Goal: Task Accomplishment & Management: Complete application form

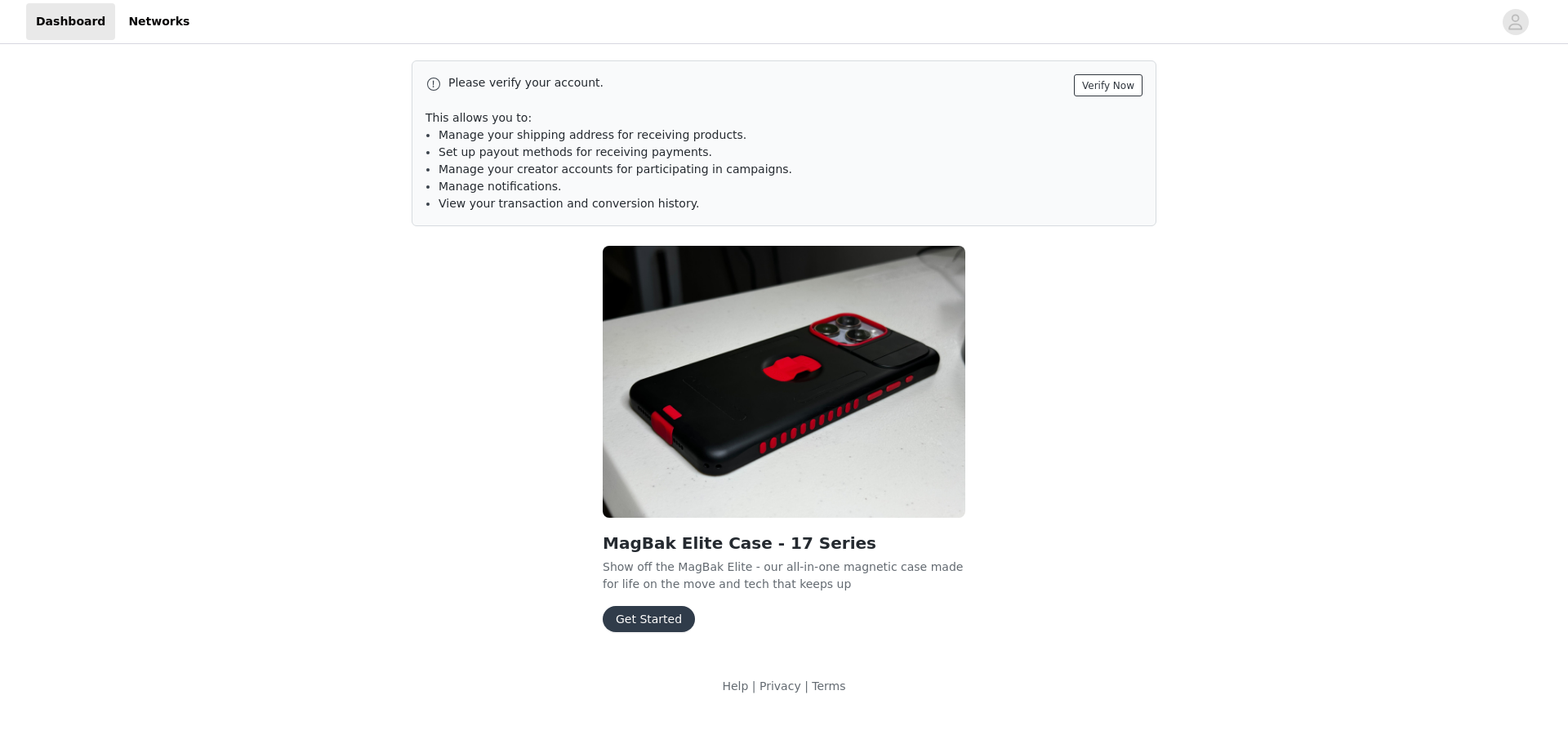
click at [1128, 89] on button "Verify Now" at bounding box center [1108, 86] width 69 height 22
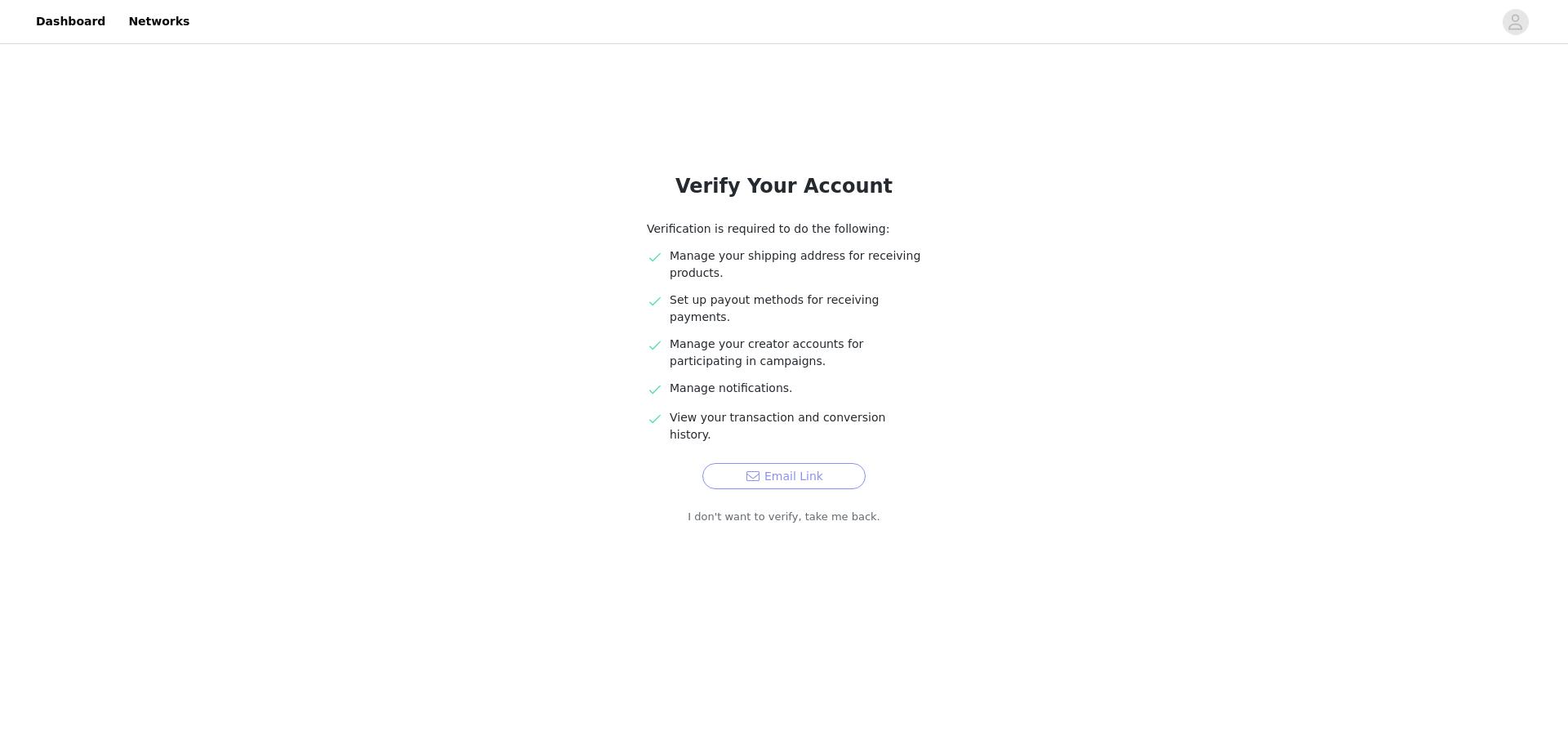
click at [774, 463] on button "Email Link" at bounding box center [784, 476] width 164 height 26
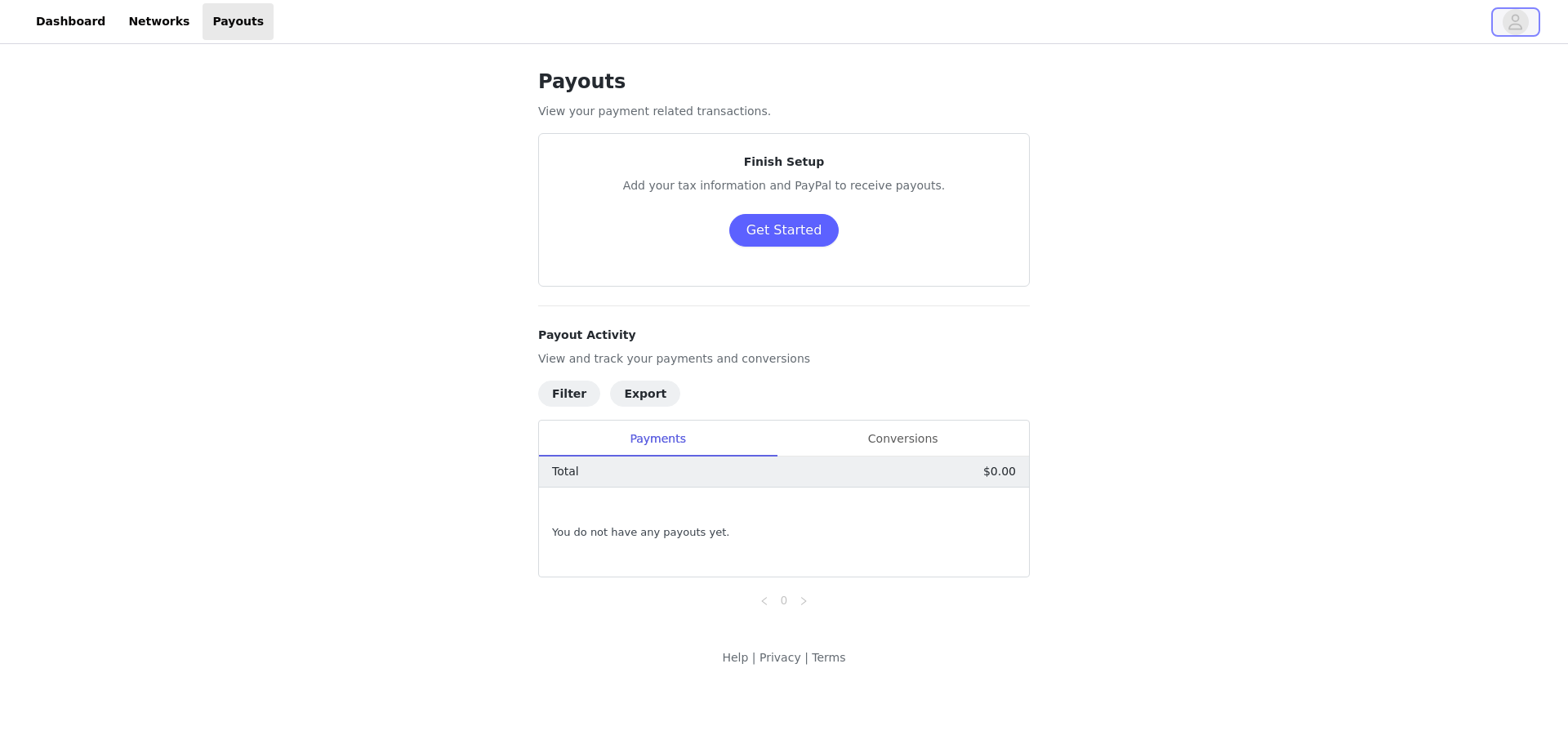
click at [1527, 23] on span "button" at bounding box center [1516, 22] width 26 height 26
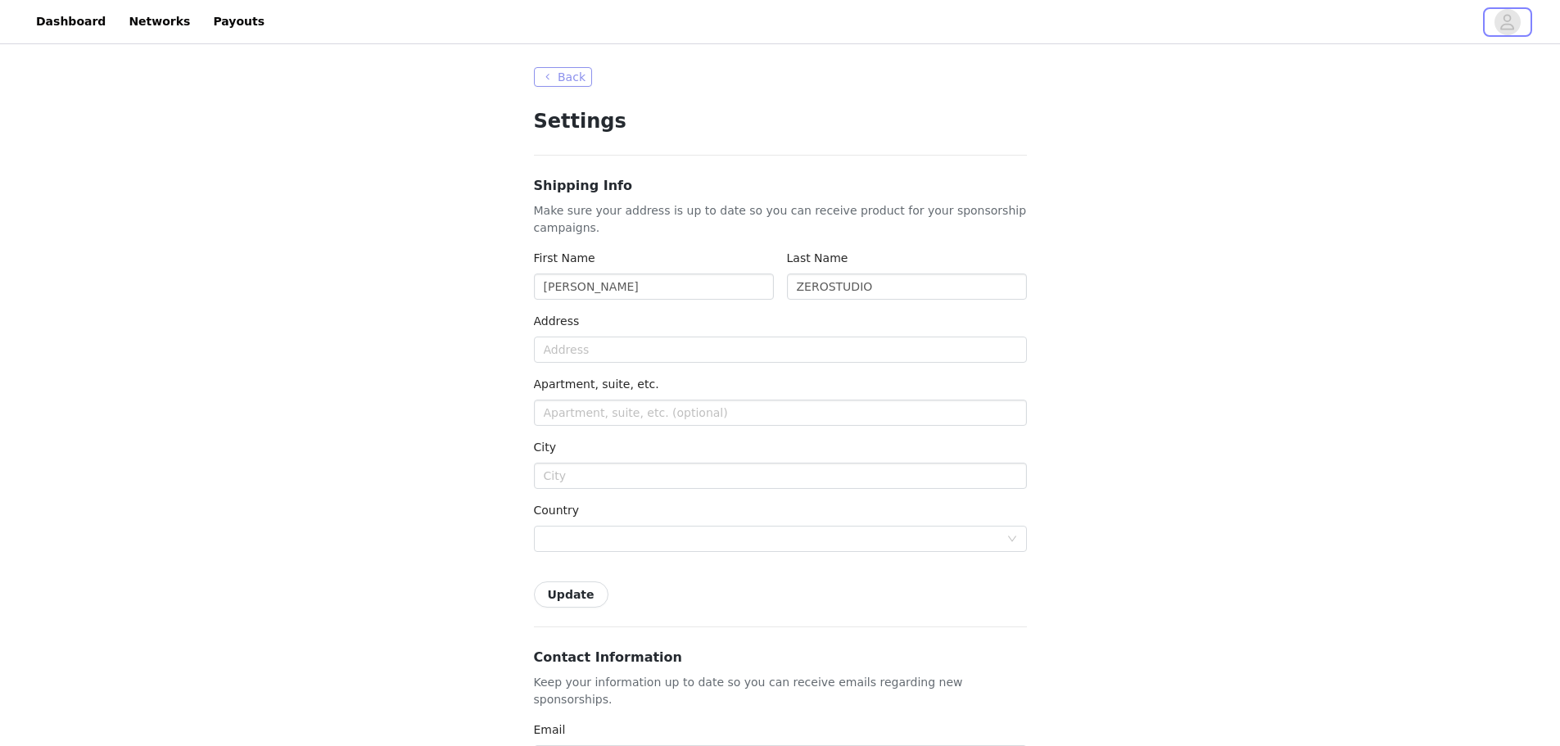
type input "+1 (United States)"
click at [542, 77] on button "Back" at bounding box center [563, 77] width 59 height 20
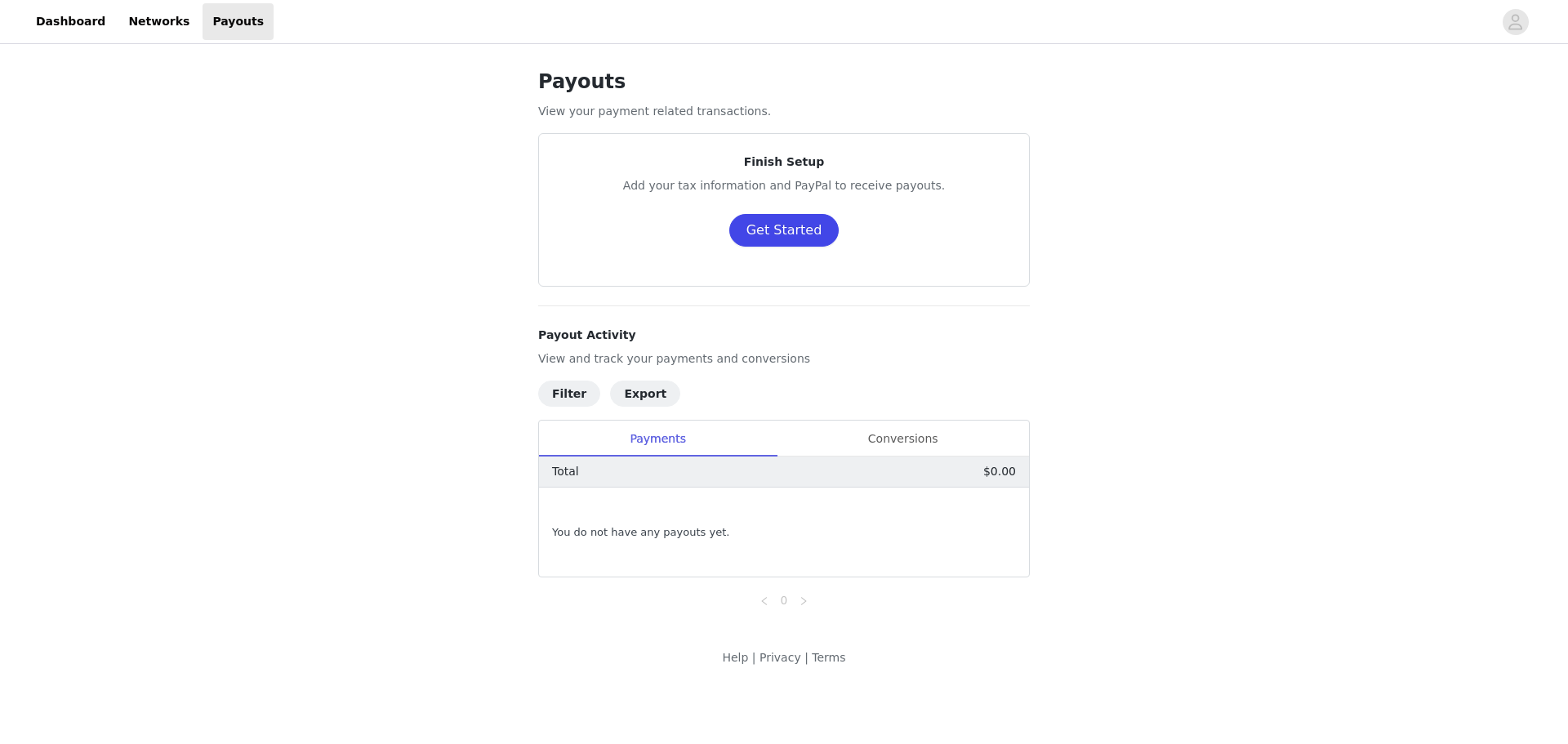
click at [787, 232] on button "Get Started" at bounding box center [784, 230] width 111 height 33
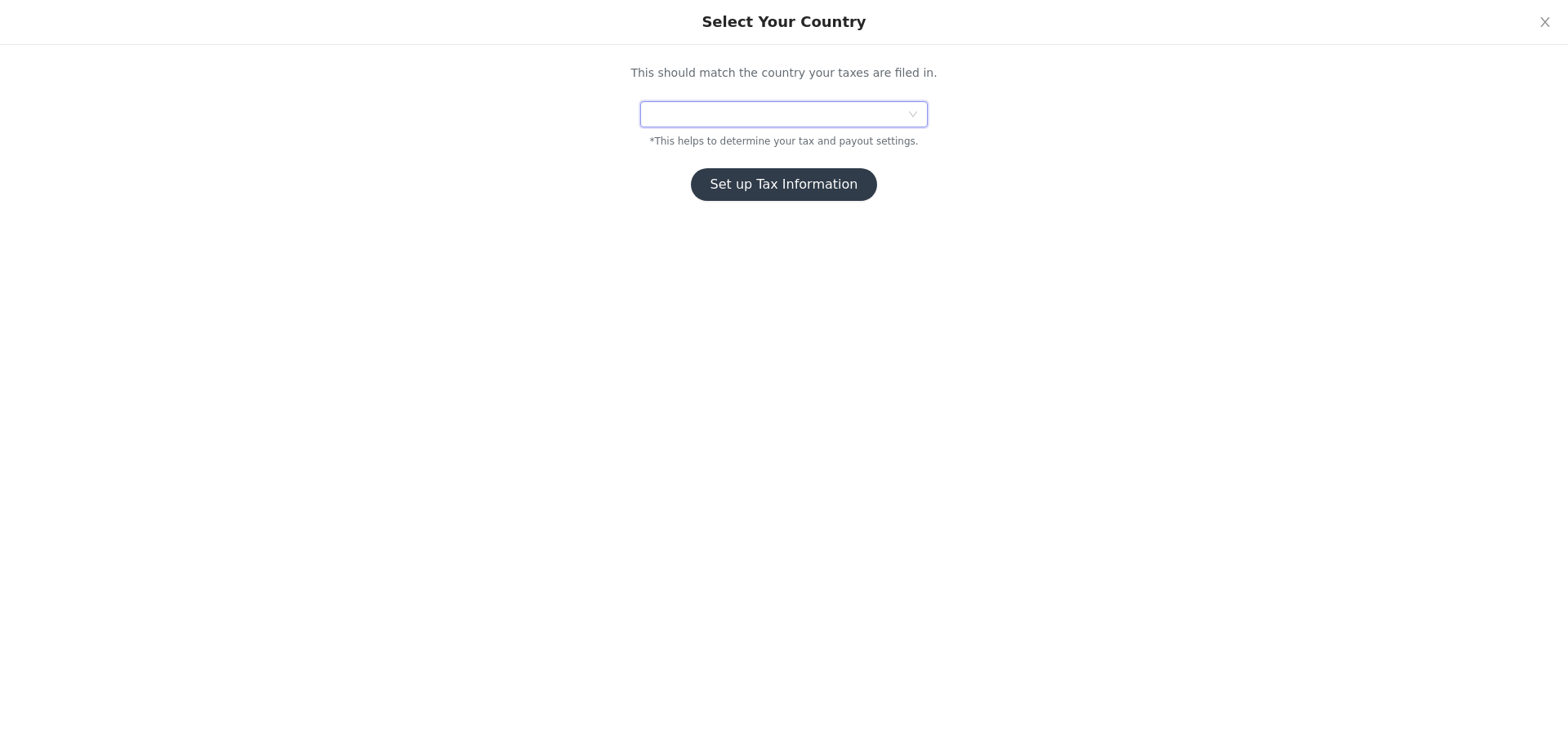
click at [768, 110] on div at bounding box center [779, 114] width 257 height 25
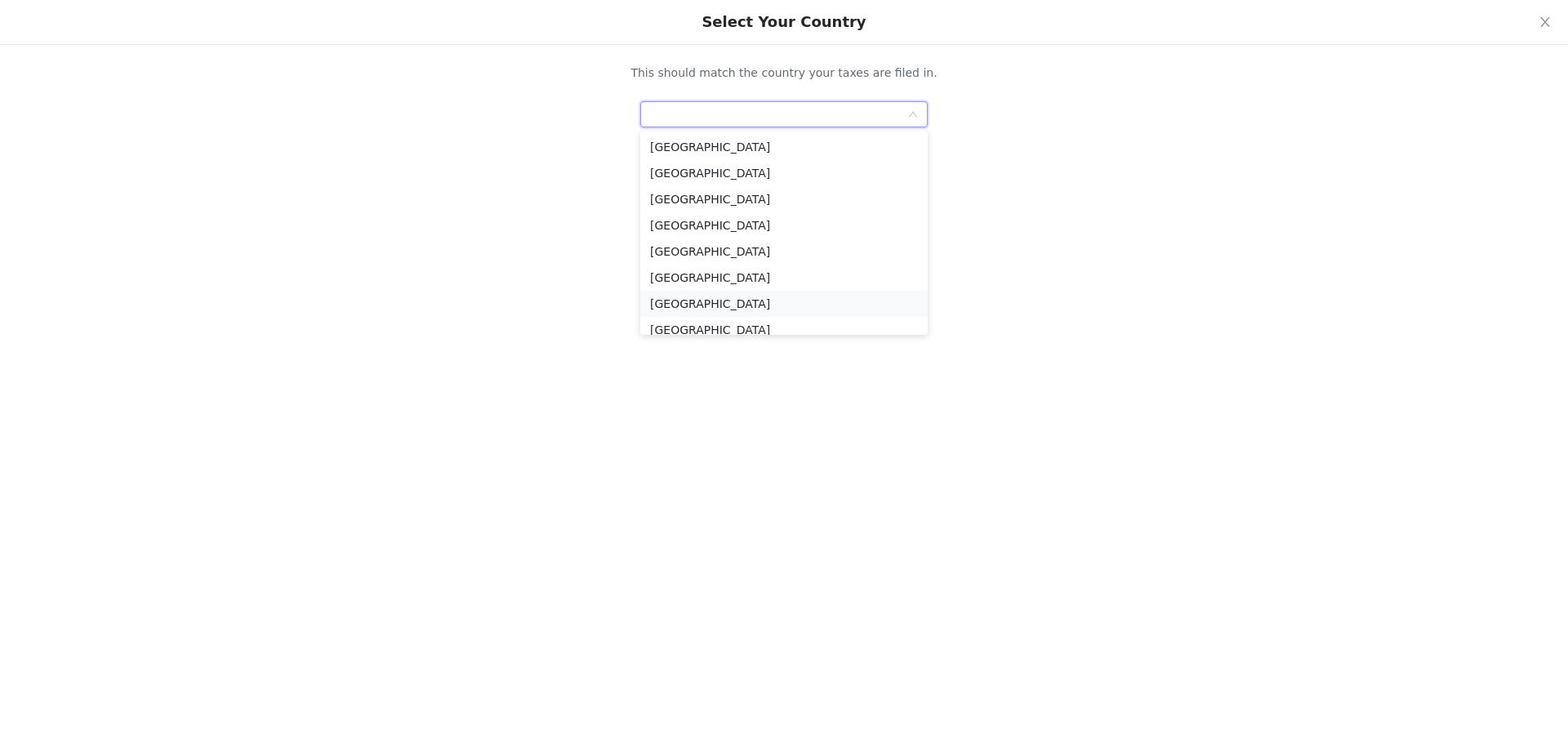
type input "g"
click at [701, 262] on li "Germany" at bounding box center [784, 262] width 287 height 26
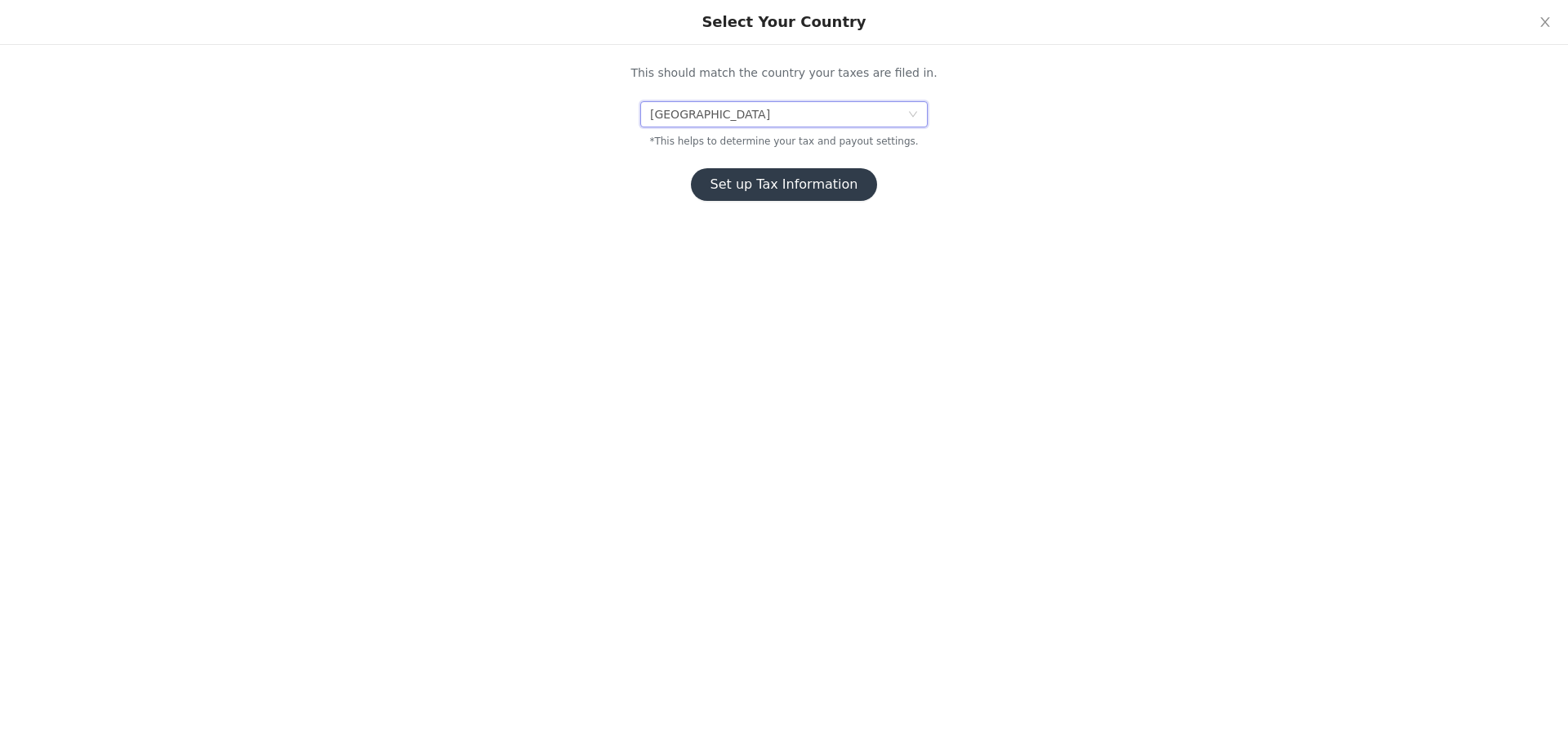
click at [803, 183] on button "Set up Tax Information" at bounding box center [785, 185] width 188 height 33
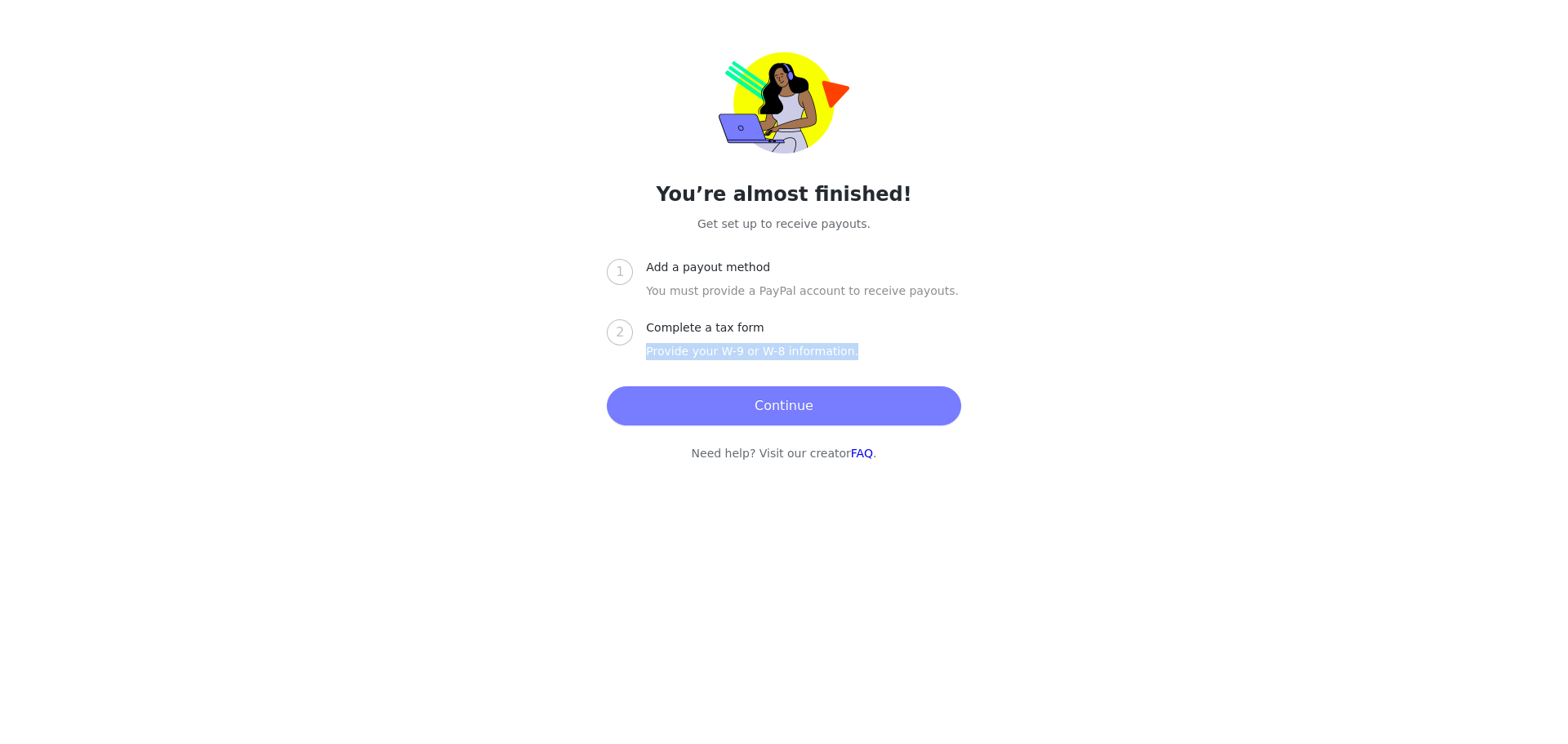
drag, startPoint x: 732, startPoint y: 353, endPoint x: 842, endPoint y: 356, distance: 110.0
click at [842, 356] on div "2 Complete a tax form Provide your W-9 or W-8 information." at bounding box center [783, 349] width 354 height 61
copy div "Provide your W-9 or W-8 information."
click at [771, 405] on button "Continue" at bounding box center [783, 405] width 354 height 39
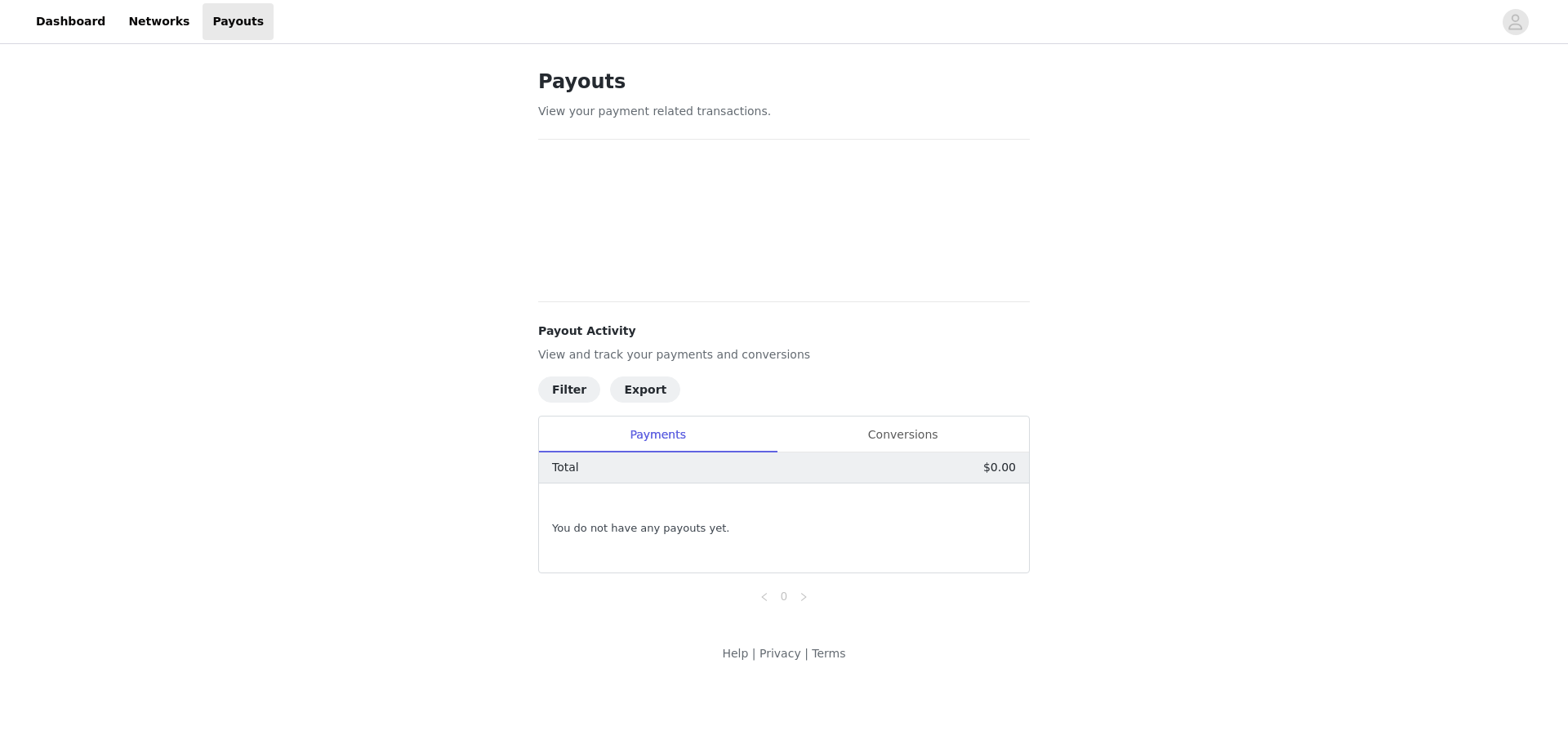
click at [612, 89] on h1 "Payouts" at bounding box center [784, 81] width 492 height 29
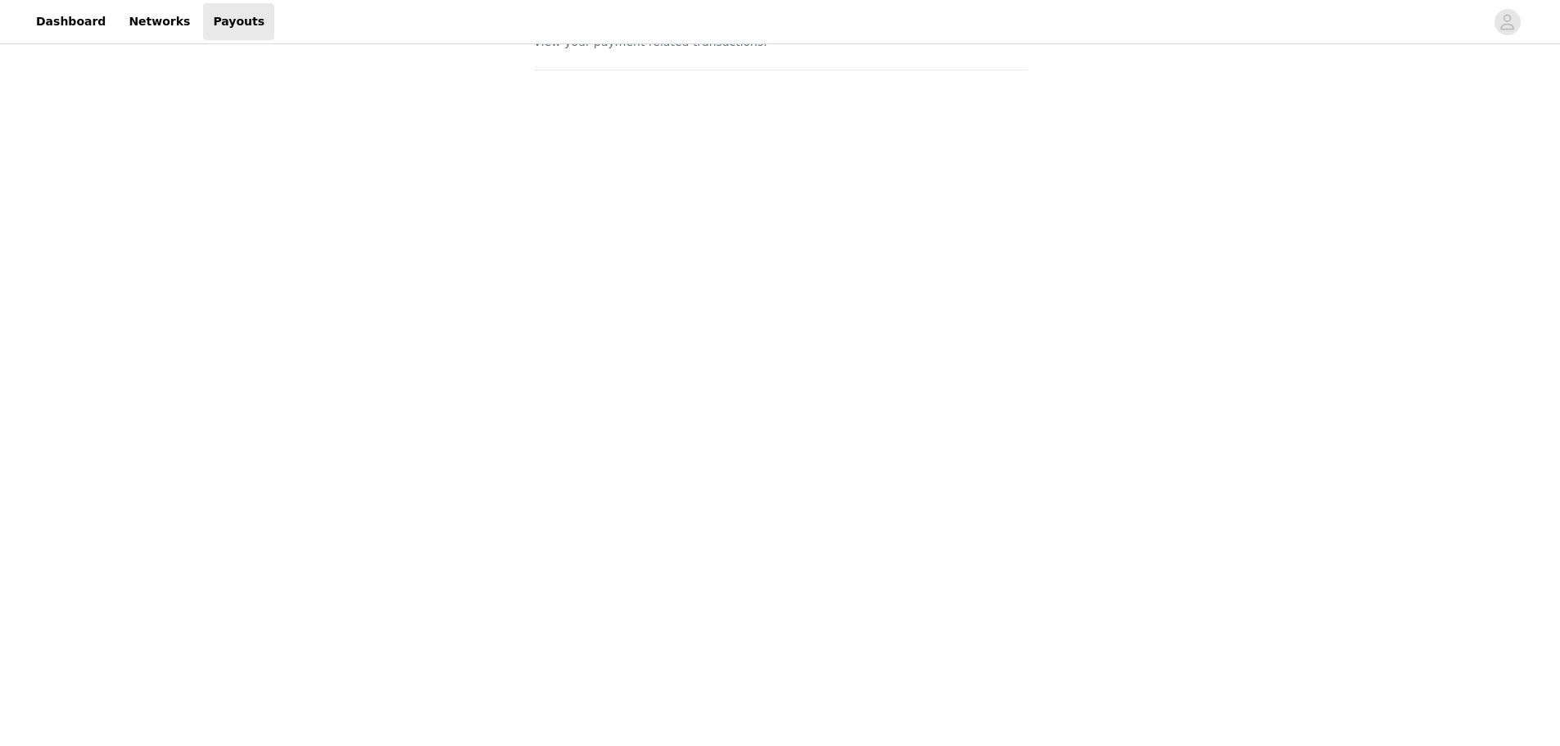
scroll to position [69, 0]
click at [418, 455] on div "Payouts View your payment related transactions. Payout Activity View and track …" at bounding box center [780, 704] width 1560 height 1450
click at [433, 445] on div "Payouts View your payment related transactions. Payout Activity View and track …" at bounding box center [780, 321] width 1560 height 1450
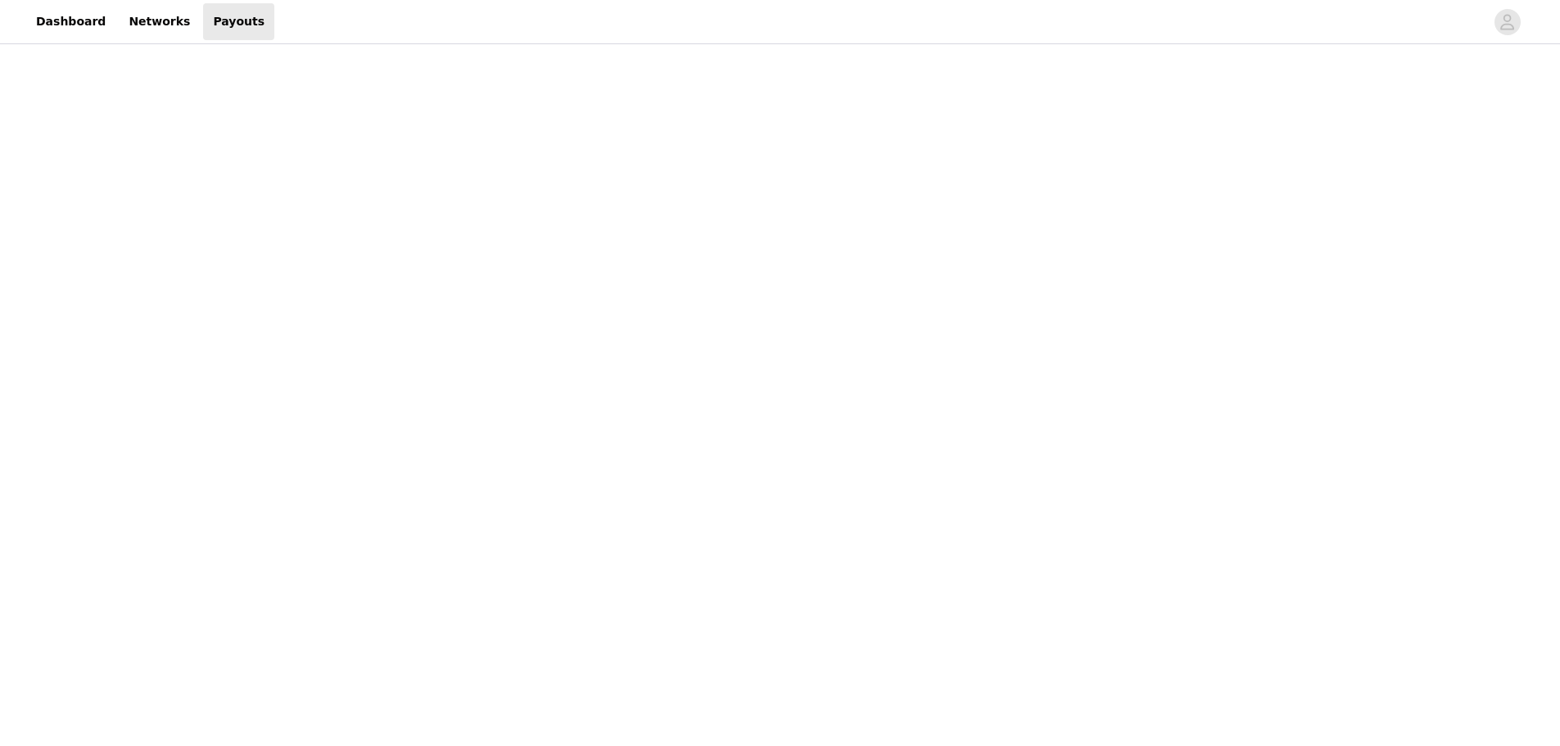
click at [1228, 177] on div "Payouts View your payment related transactions. Payout Activity View and track …" at bounding box center [780, 475] width 1560 height 1851
click at [1198, 255] on div "Payouts View your payment related transactions. Payout Activity View and track …" at bounding box center [780, 420] width 1560 height 1851
click at [1123, 450] on div "Payouts View your payment related transactions. Payout Activity View and track …" at bounding box center [780, 280] width 1560 height 1666
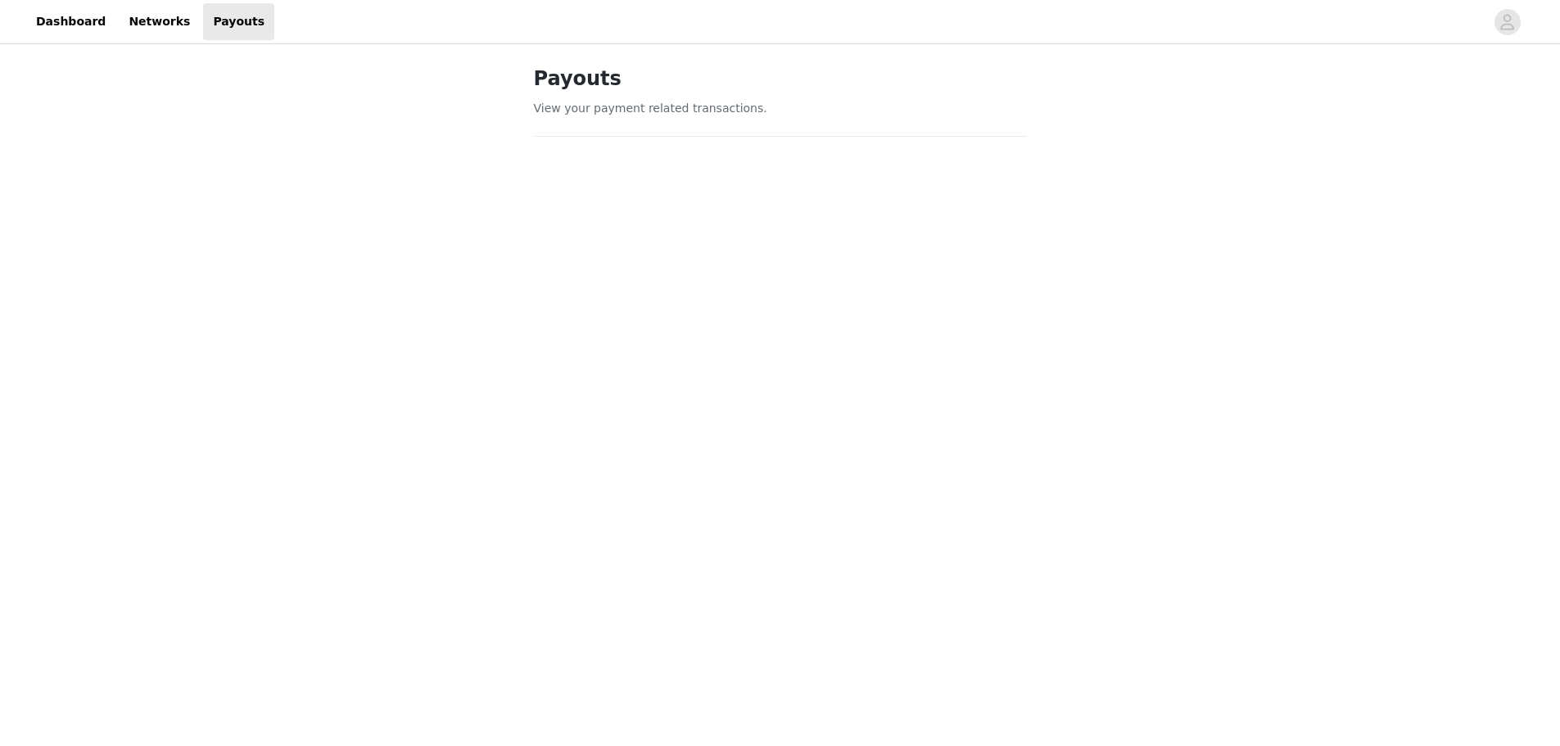
scroll to position [0, 0]
click at [1496, 17] on span "button" at bounding box center [1508, 22] width 26 height 26
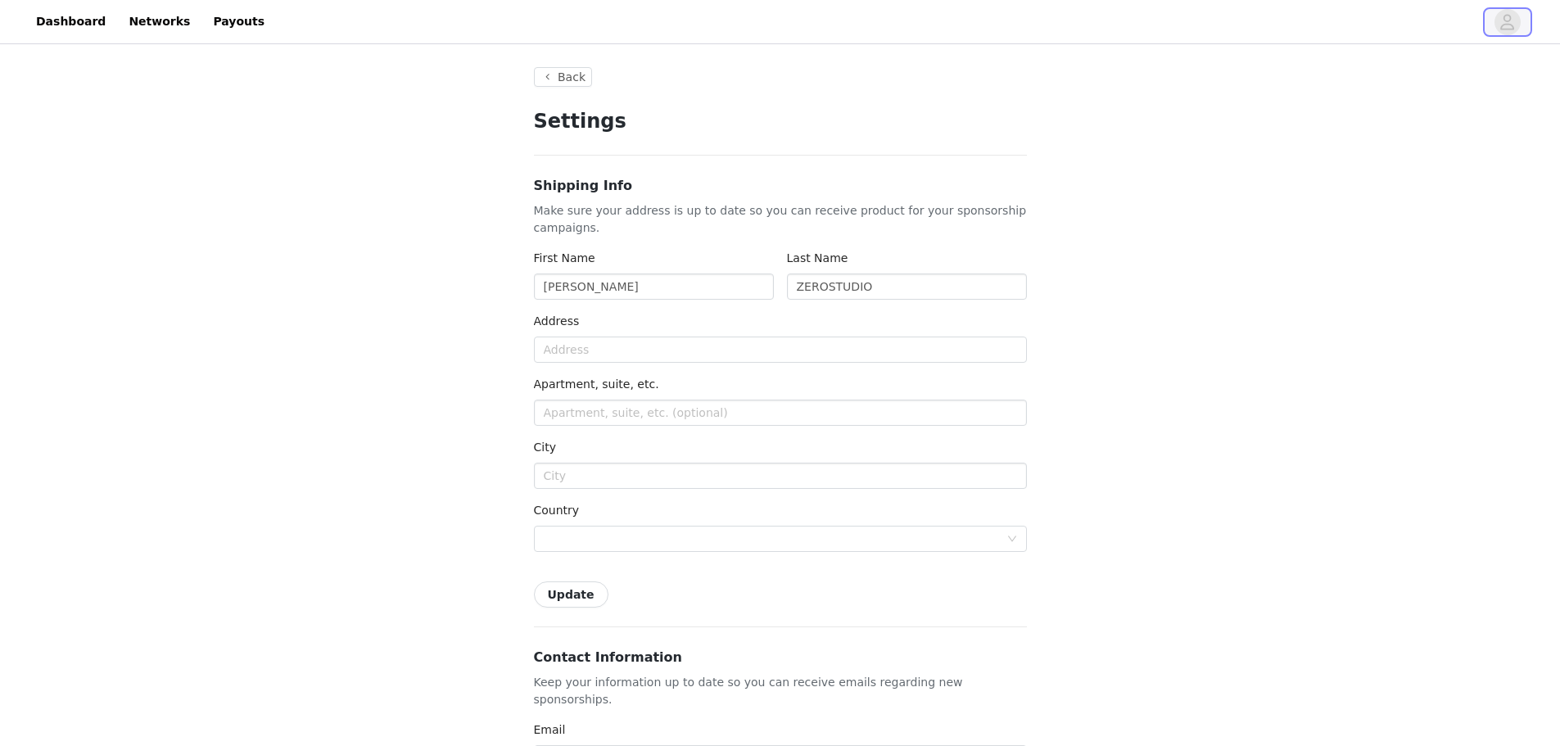
type input "+1 (United States)"
click at [538, 79] on button "Back" at bounding box center [563, 77] width 59 height 20
click at [83, 22] on link "Dashboard" at bounding box center [70, 21] width 89 height 37
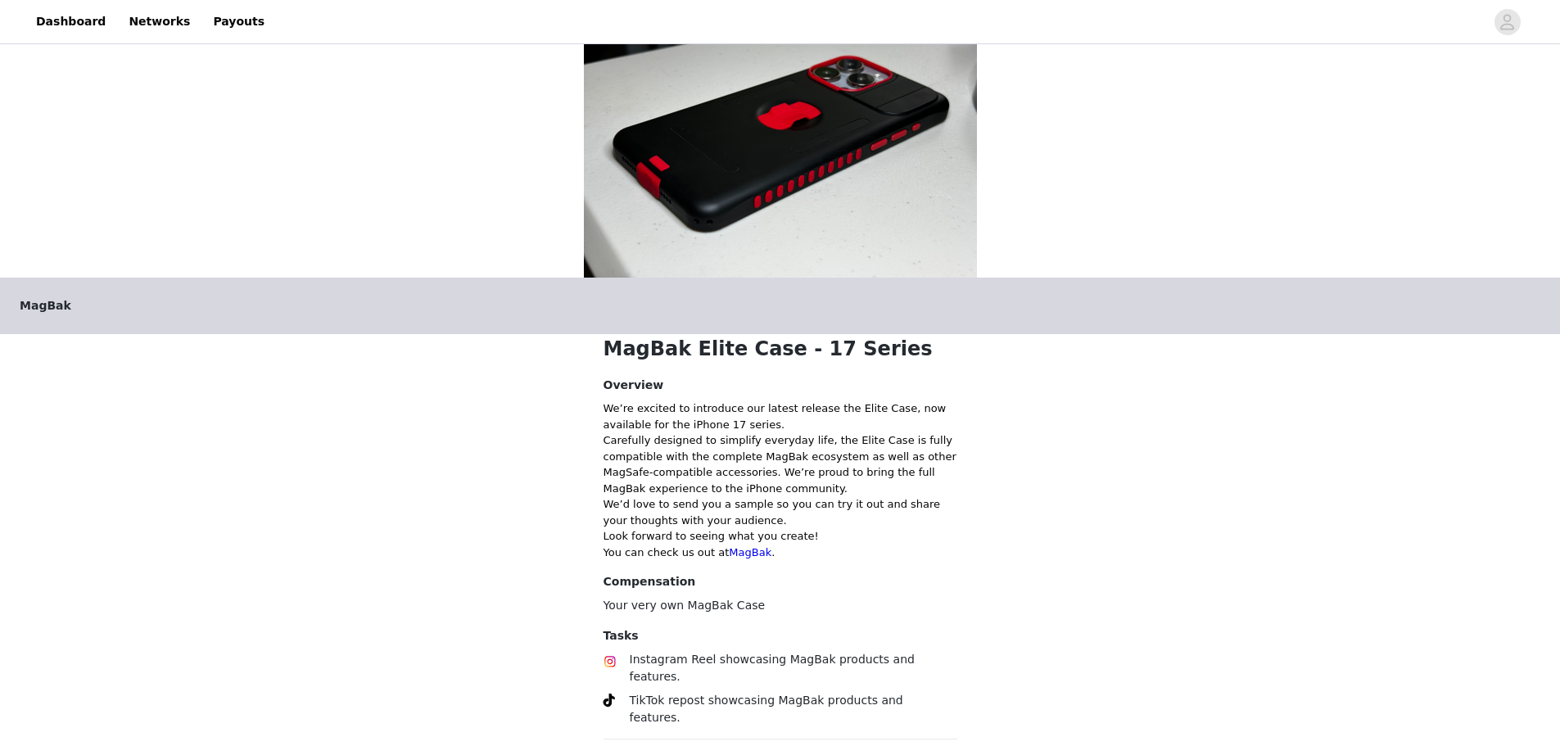
scroll to position [226, 0]
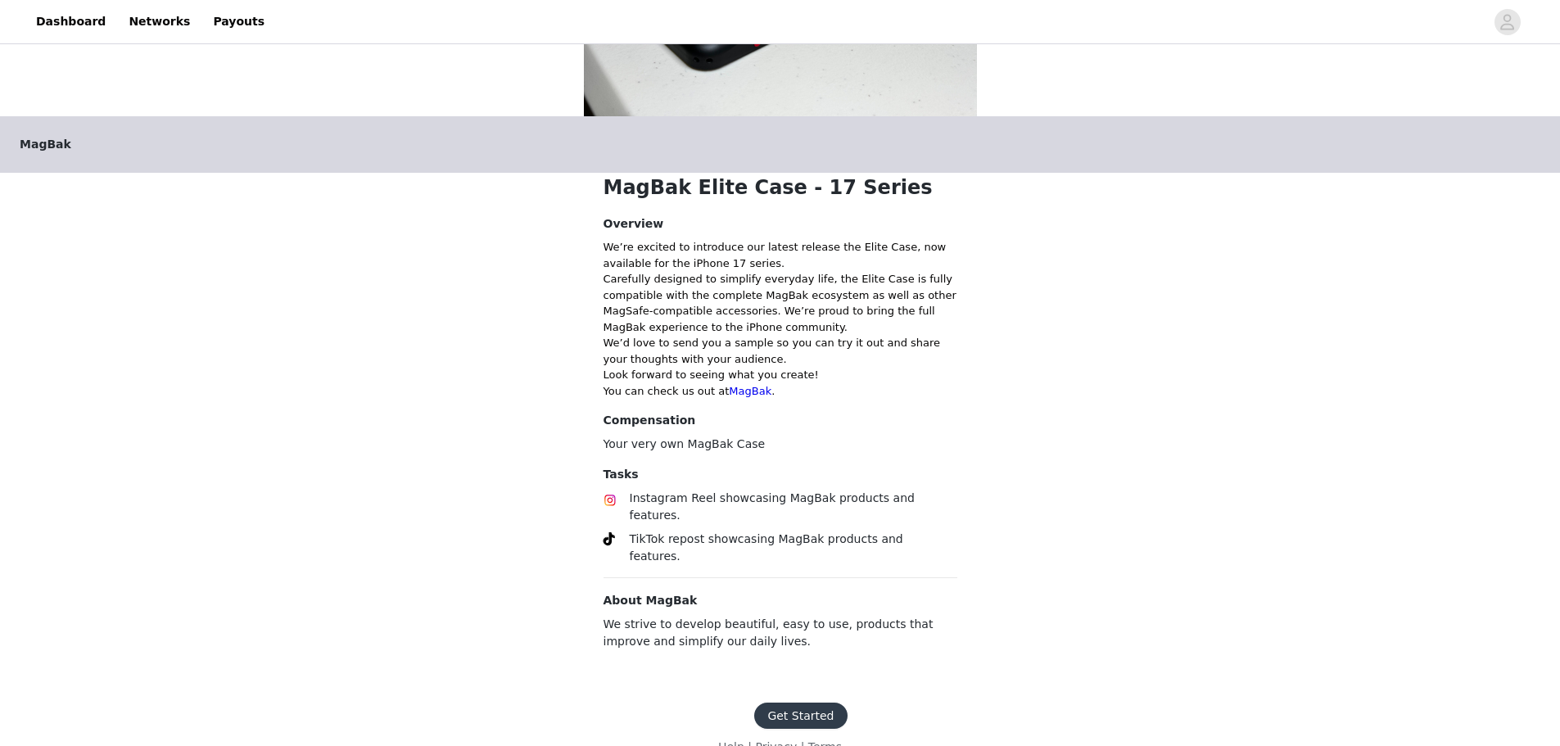
click at [812, 703] on button "Get Started" at bounding box center [800, 716] width 93 height 26
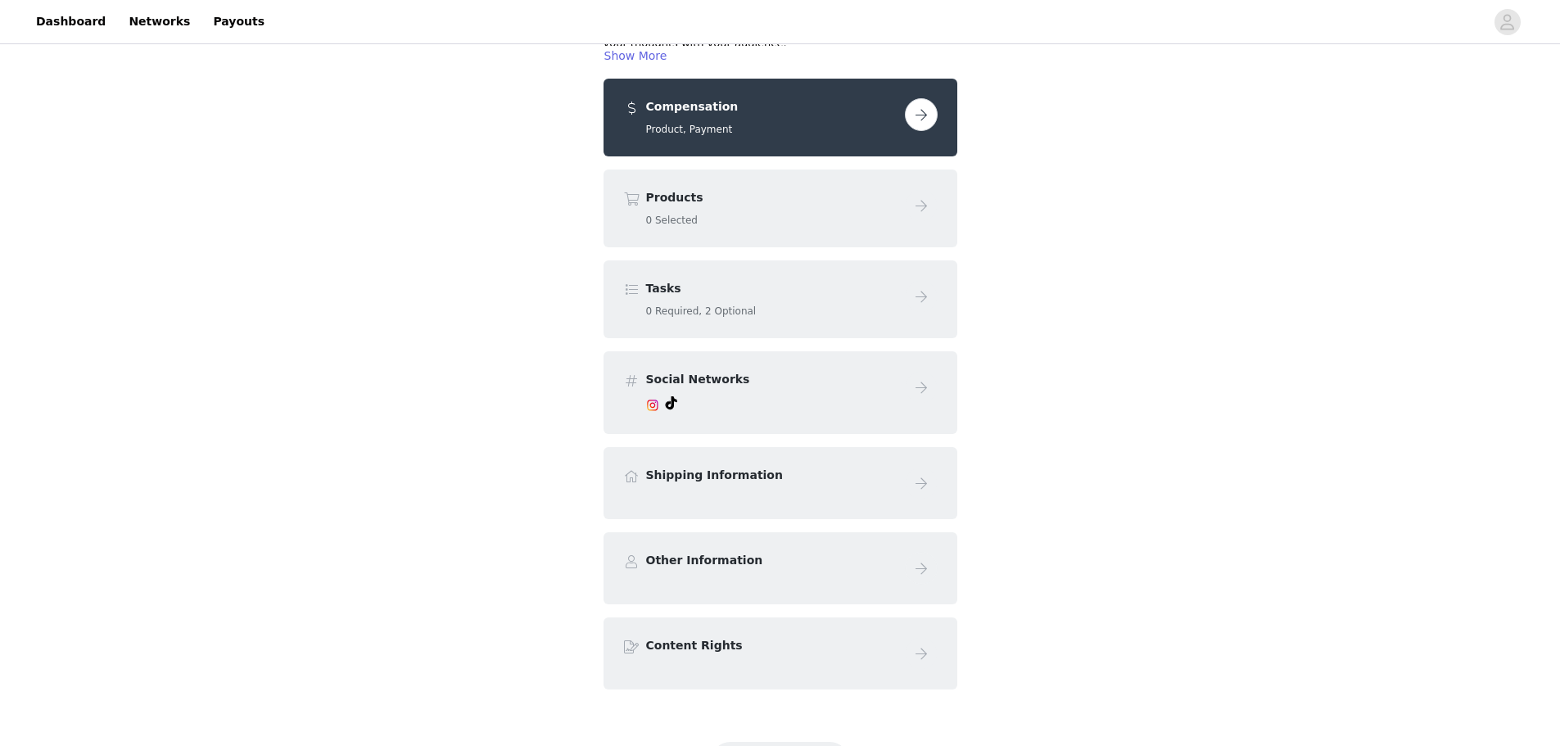
scroll to position [273, 0]
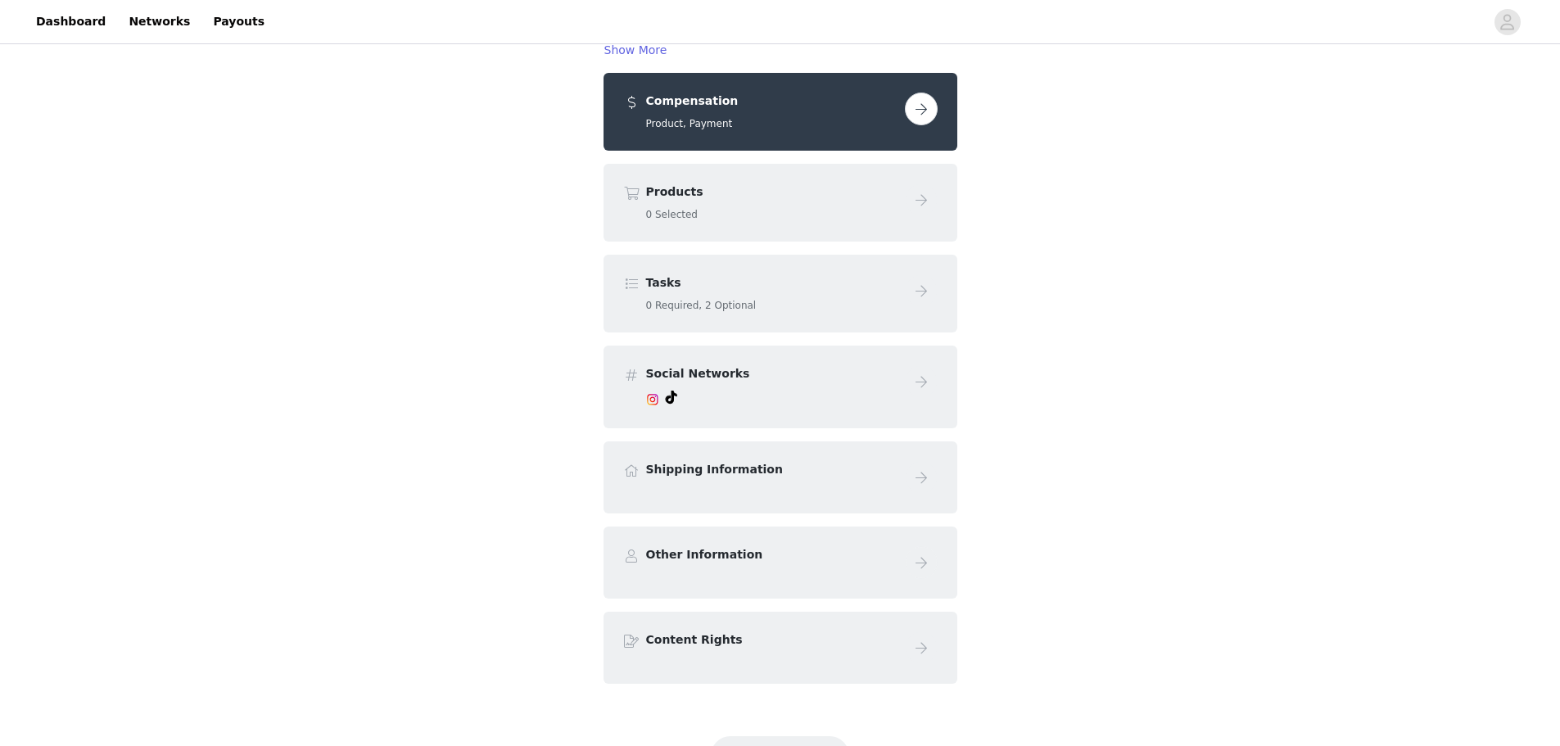
click at [905, 565] on div at bounding box center [921, 562] width 33 height 33
click at [919, 111] on button "button" at bounding box center [921, 109] width 33 height 33
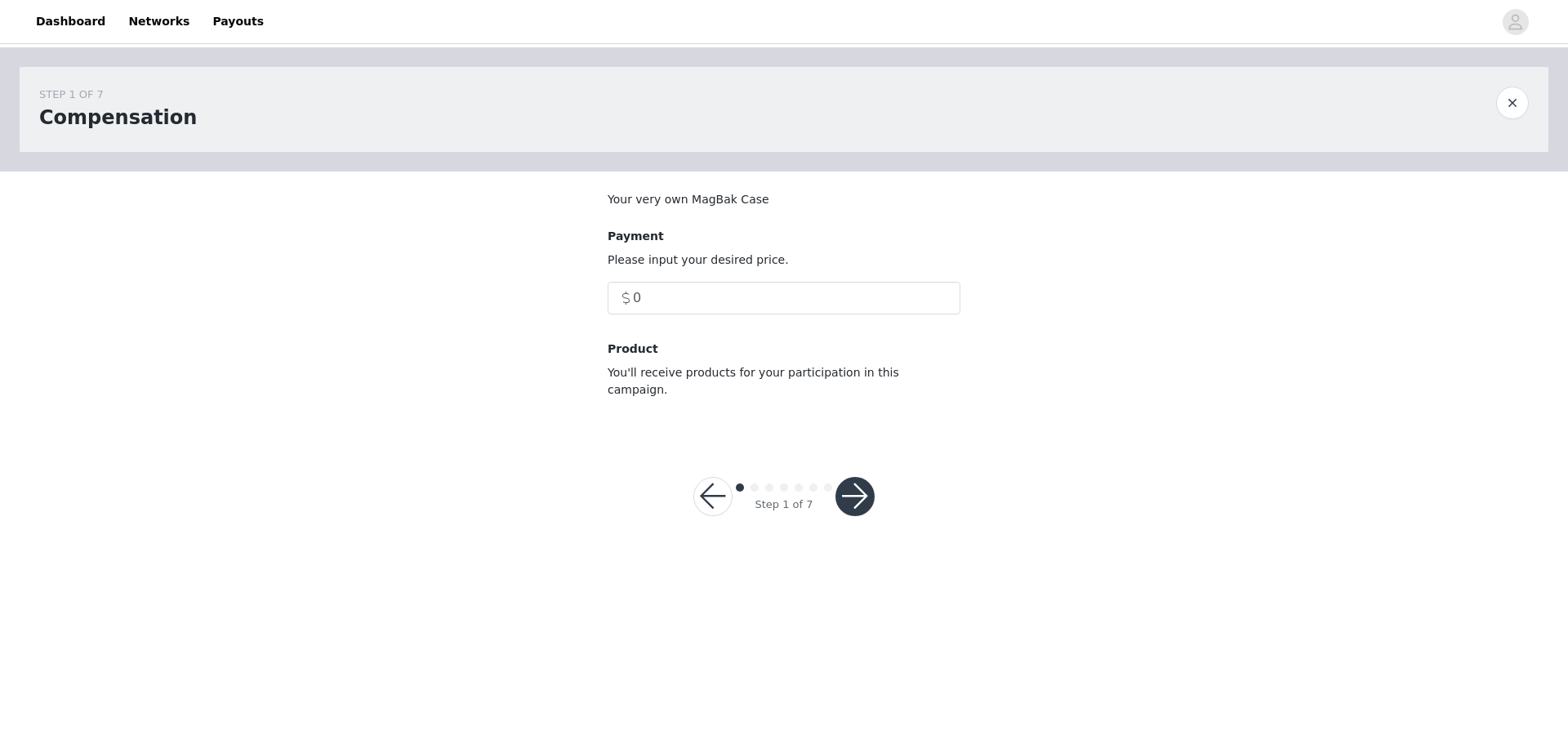
click at [713, 478] on button "button" at bounding box center [712, 496] width 39 height 39
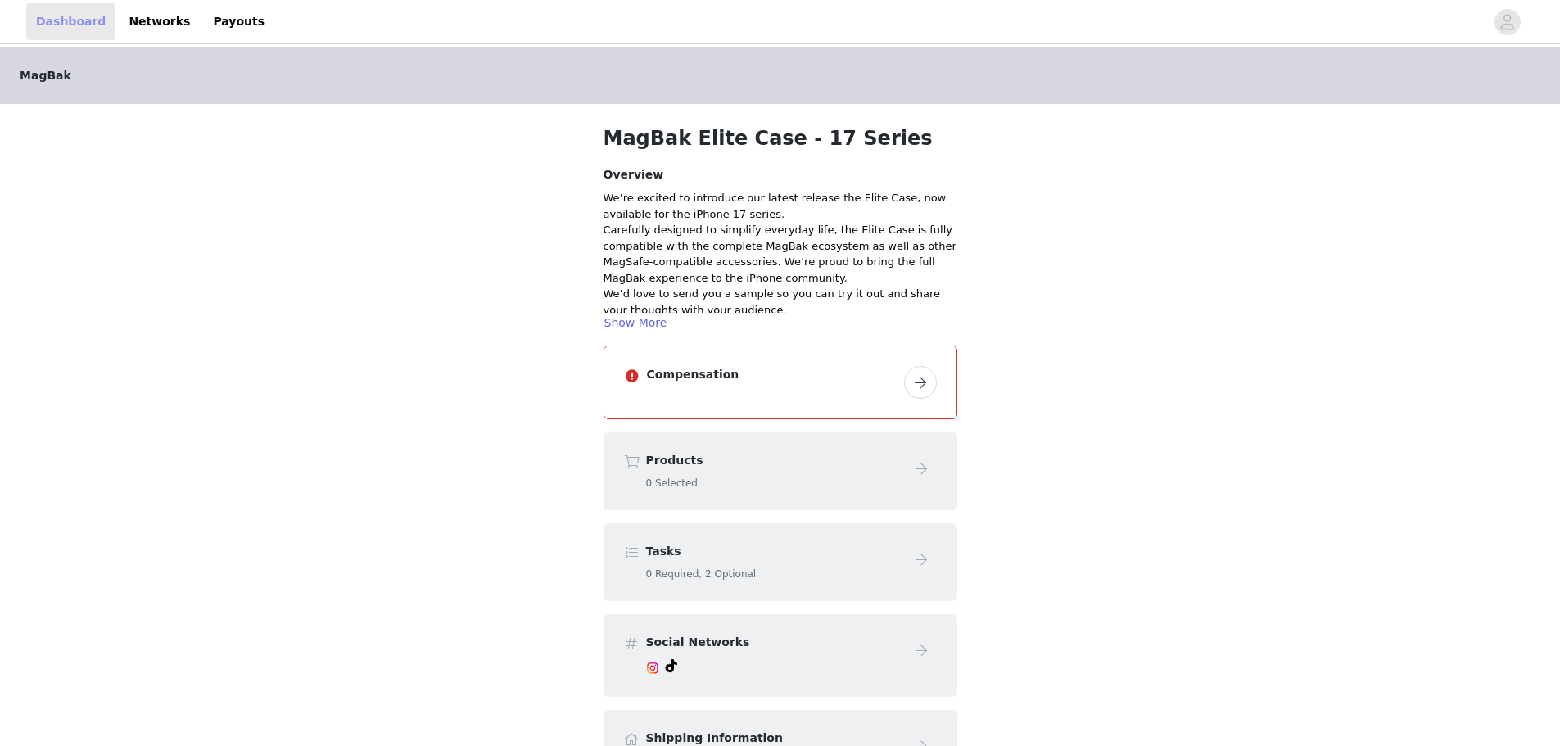
click at [70, 13] on link "Dashboard" at bounding box center [70, 21] width 89 height 37
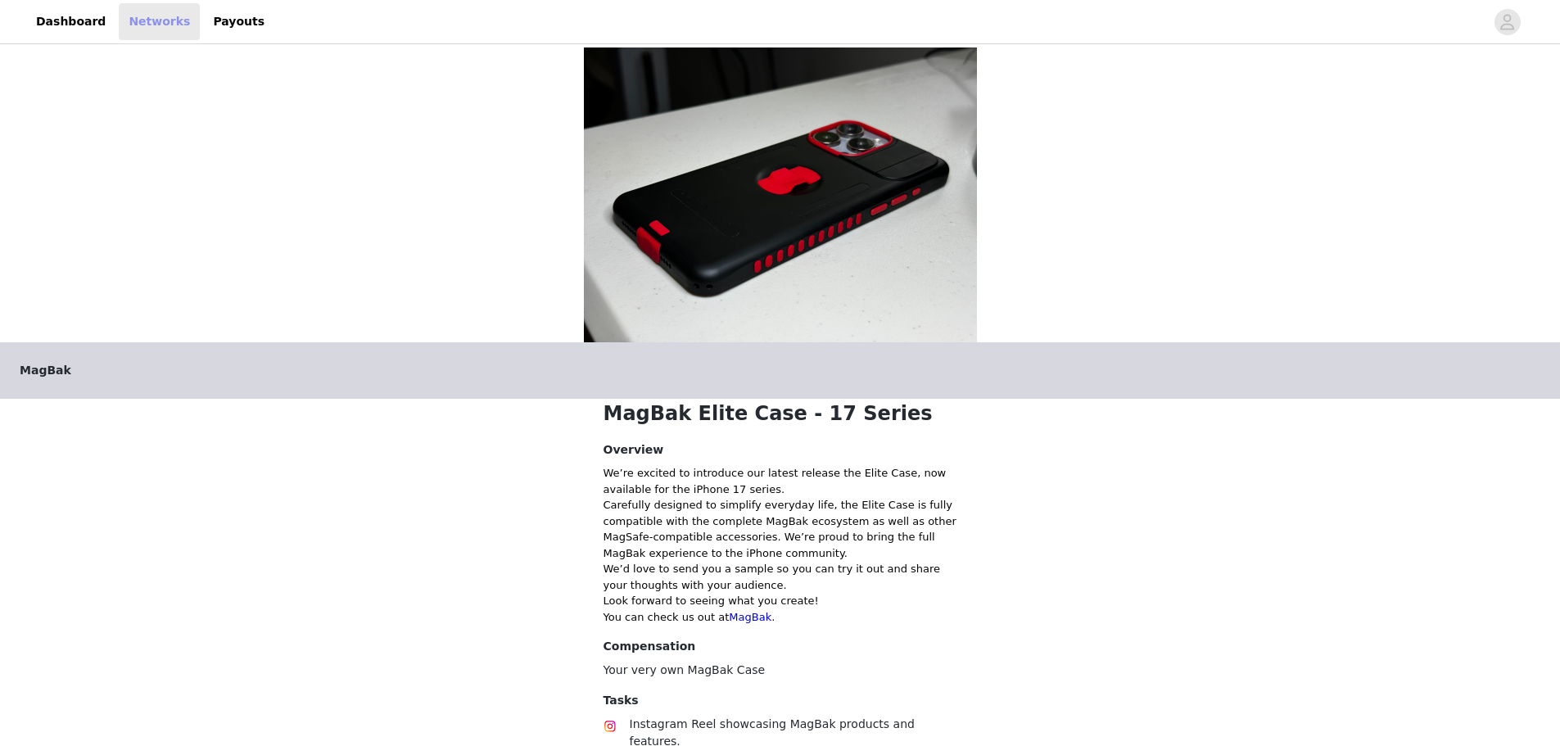
click at [131, 15] on link "Networks" at bounding box center [159, 21] width 81 height 37
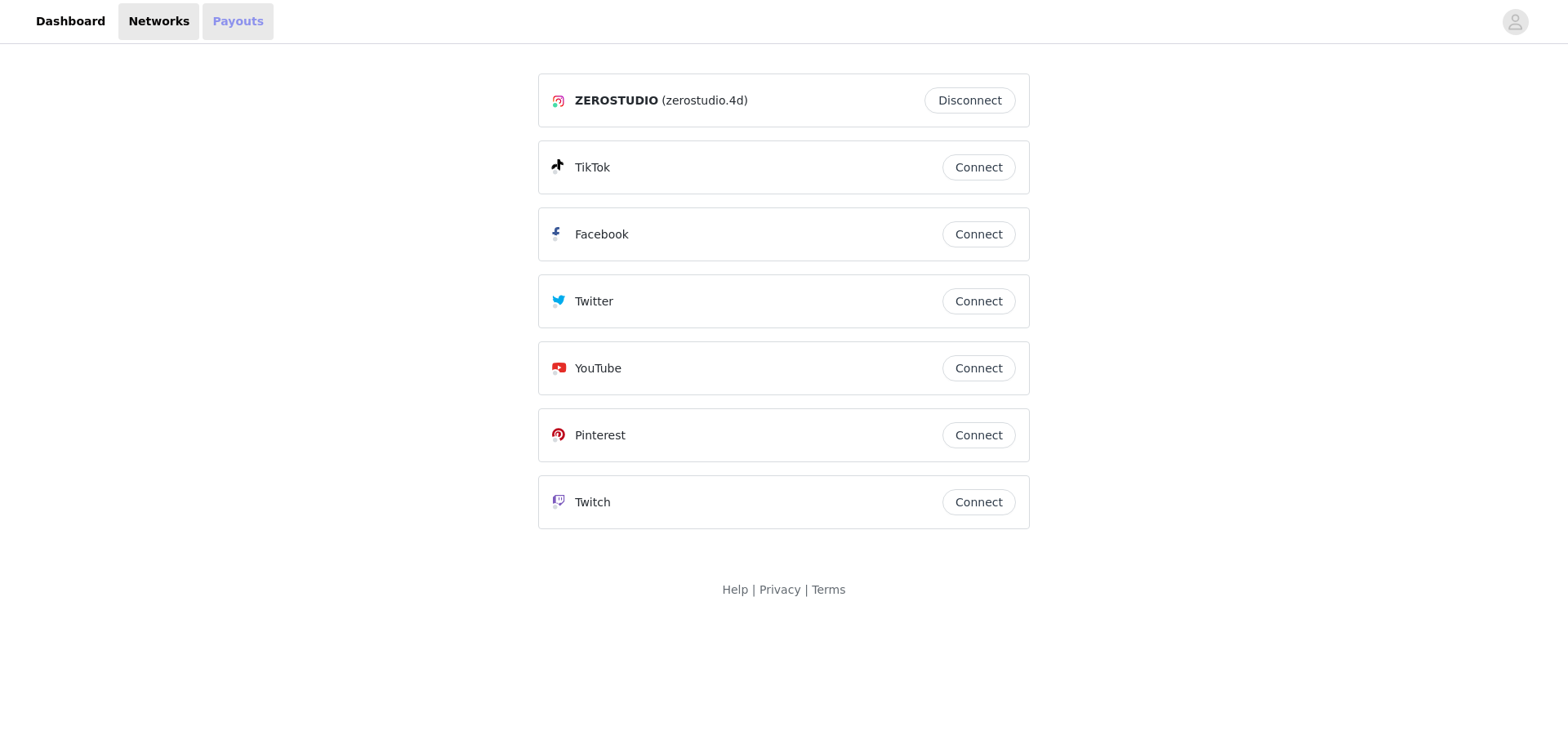
click at [203, 25] on link "Payouts" at bounding box center [237, 21] width 71 height 37
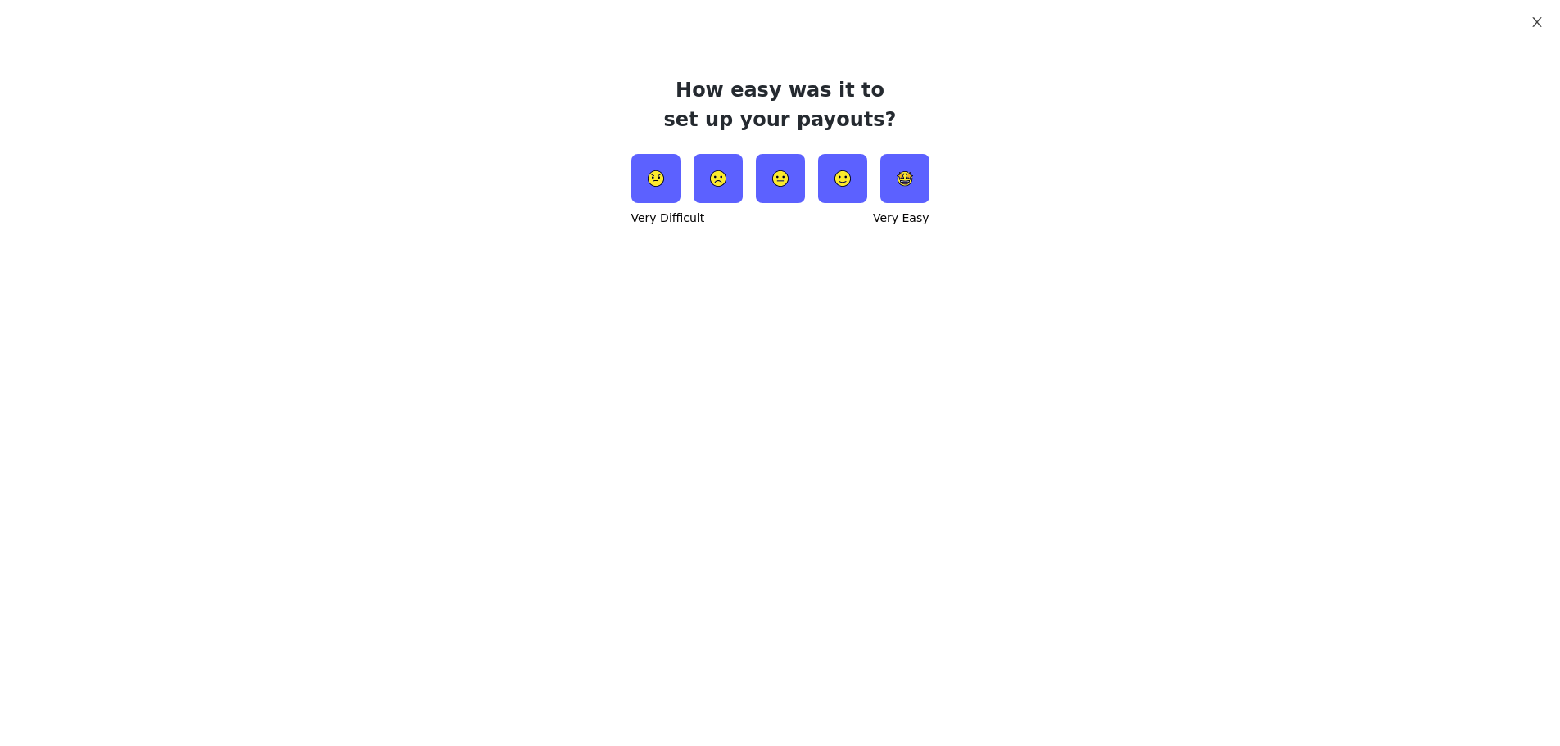
click at [1539, 29] on icon "icon: close" at bounding box center [1537, 22] width 13 height 13
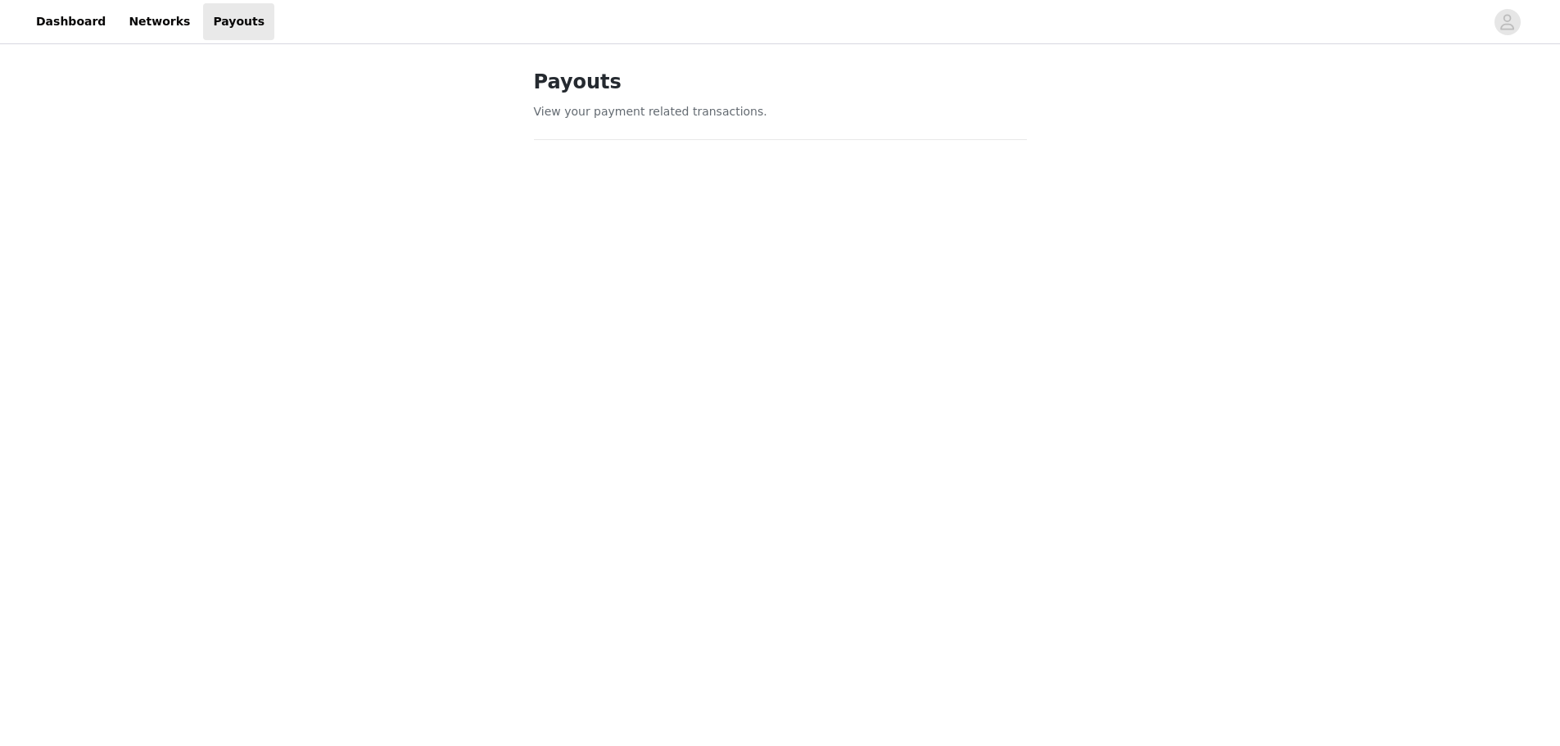
drag, startPoint x: 477, startPoint y: 543, endPoint x: 524, endPoint y: 523, distance: 50.6
click at [477, 542] on div "Payouts View your payment related transactions. Payout Activity View and track …" at bounding box center [780, 670] width 1560 height 1246
click at [218, 26] on link "Payouts" at bounding box center [238, 21] width 71 height 37
click at [99, 29] on link "Dashboard" at bounding box center [70, 21] width 89 height 37
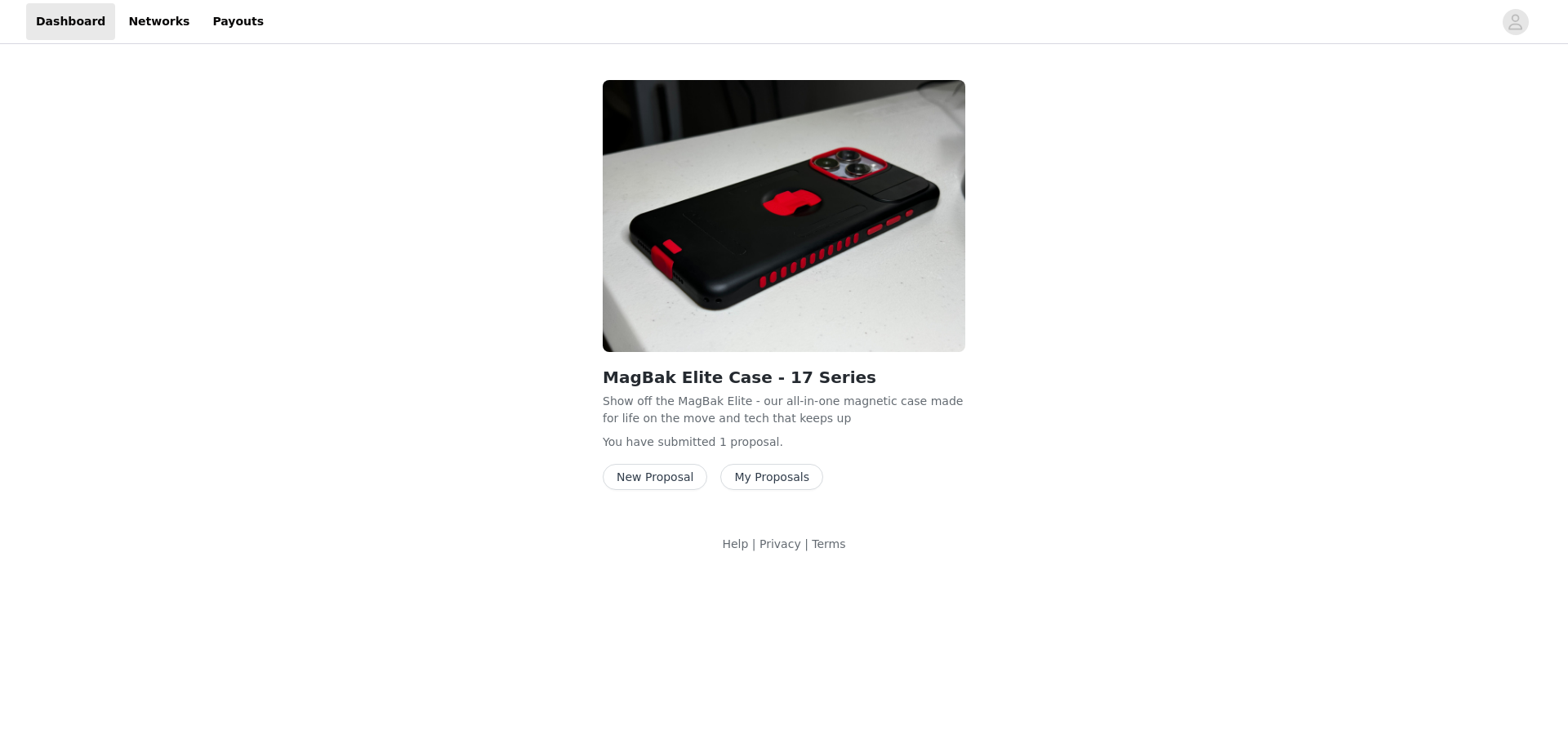
click at [652, 473] on button "New Proposal" at bounding box center [654, 477] width 105 height 26
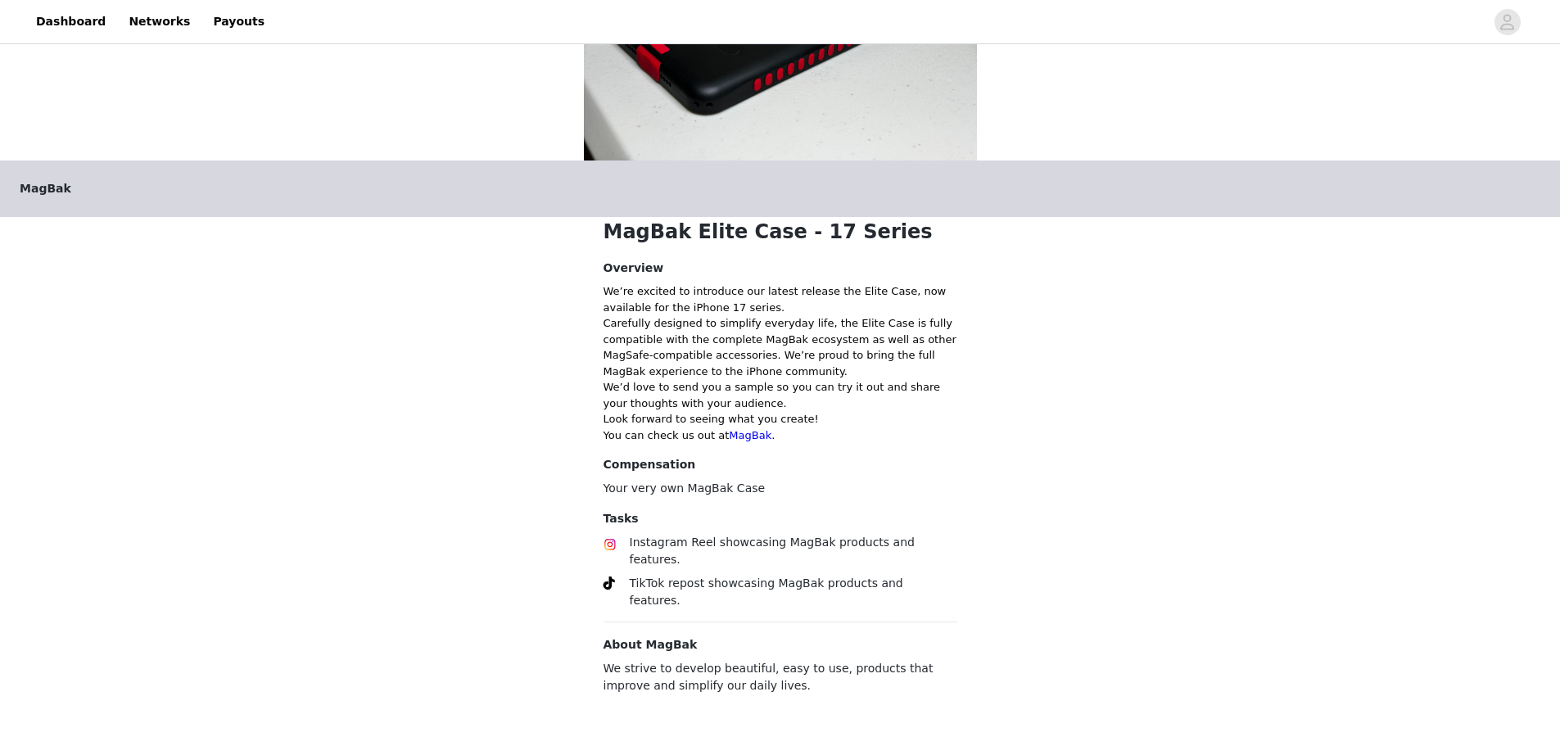
scroll to position [232, 0]
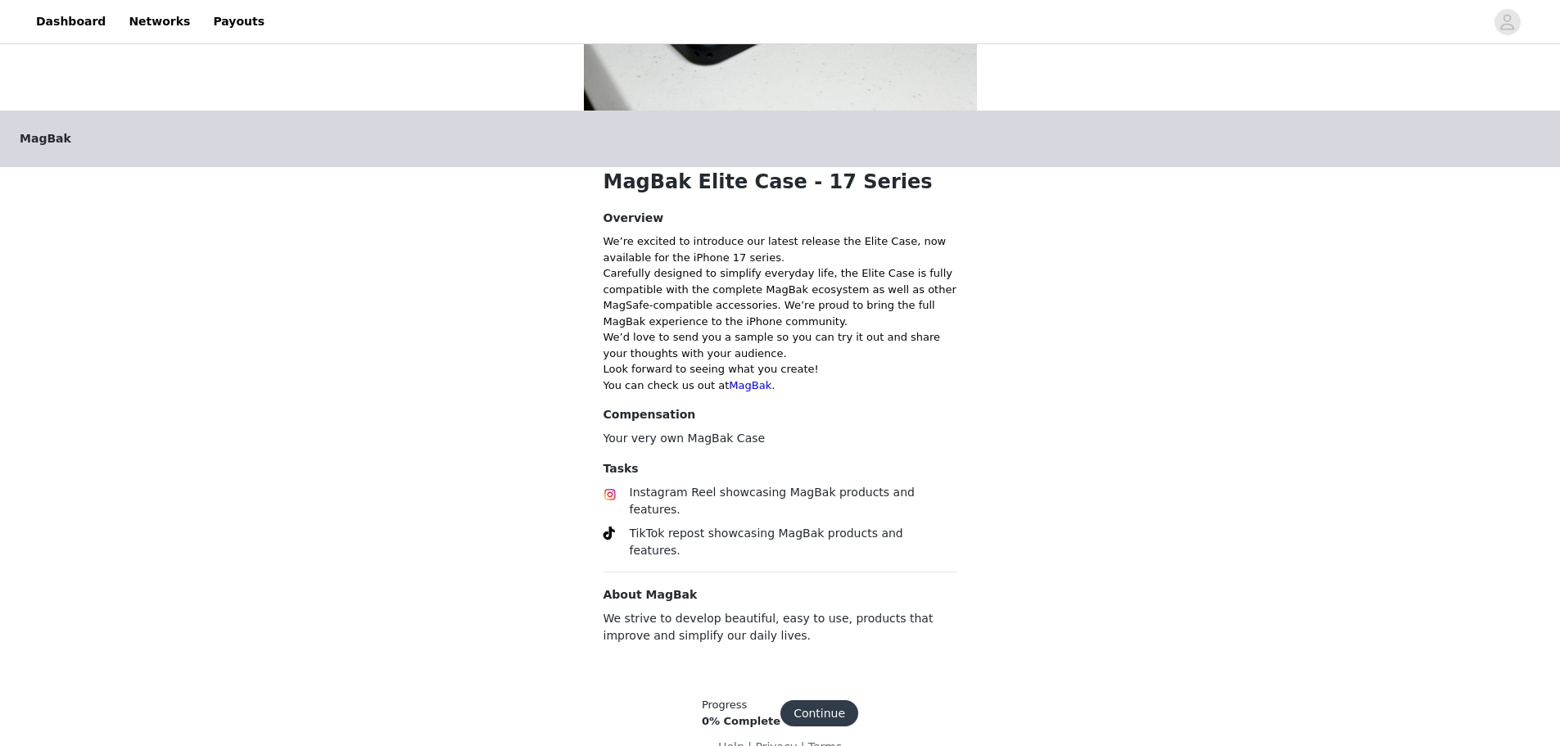
click at [823, 700] on button "Continue" at bounding box center [819, 713] width 78 height 26
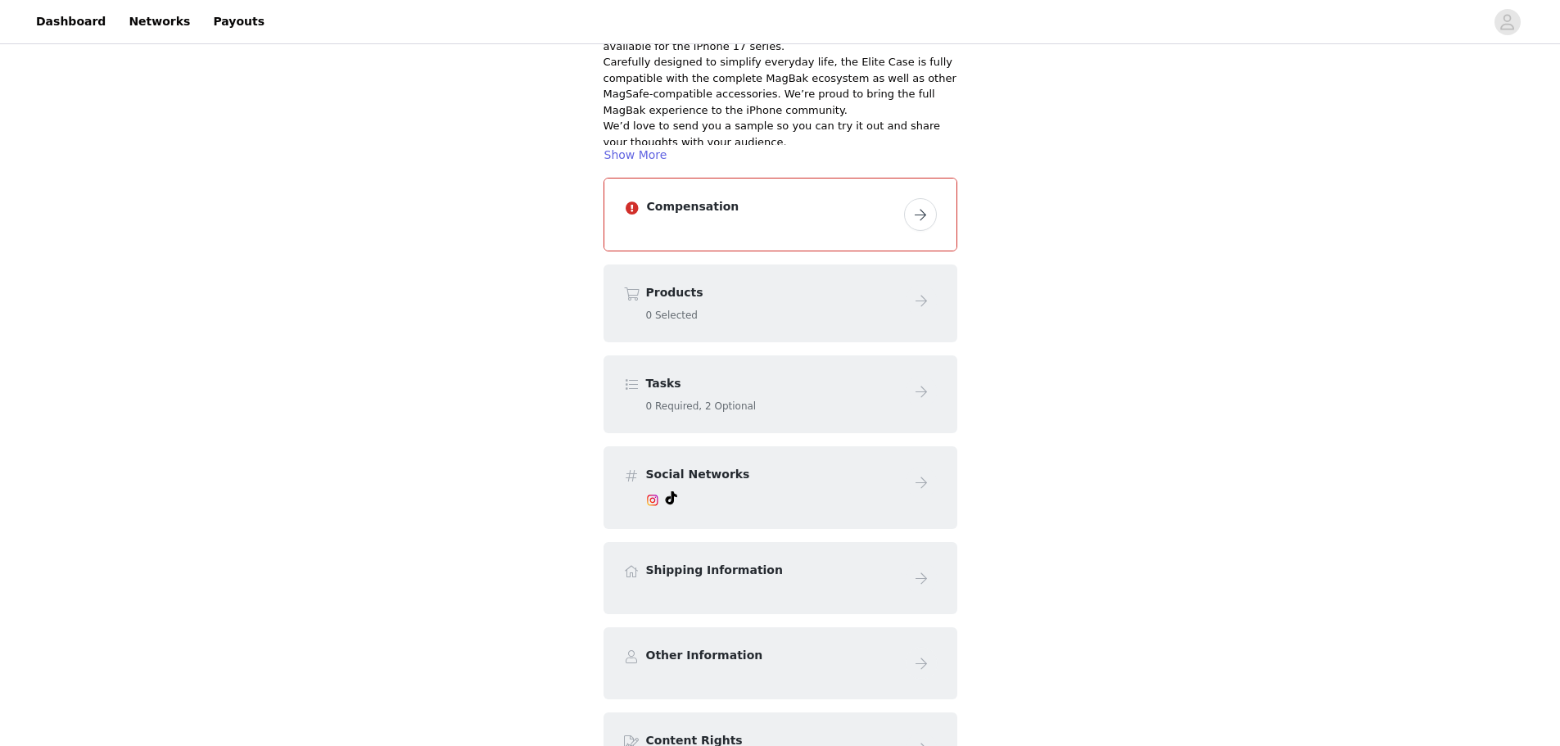
scroll to position [219, 0]
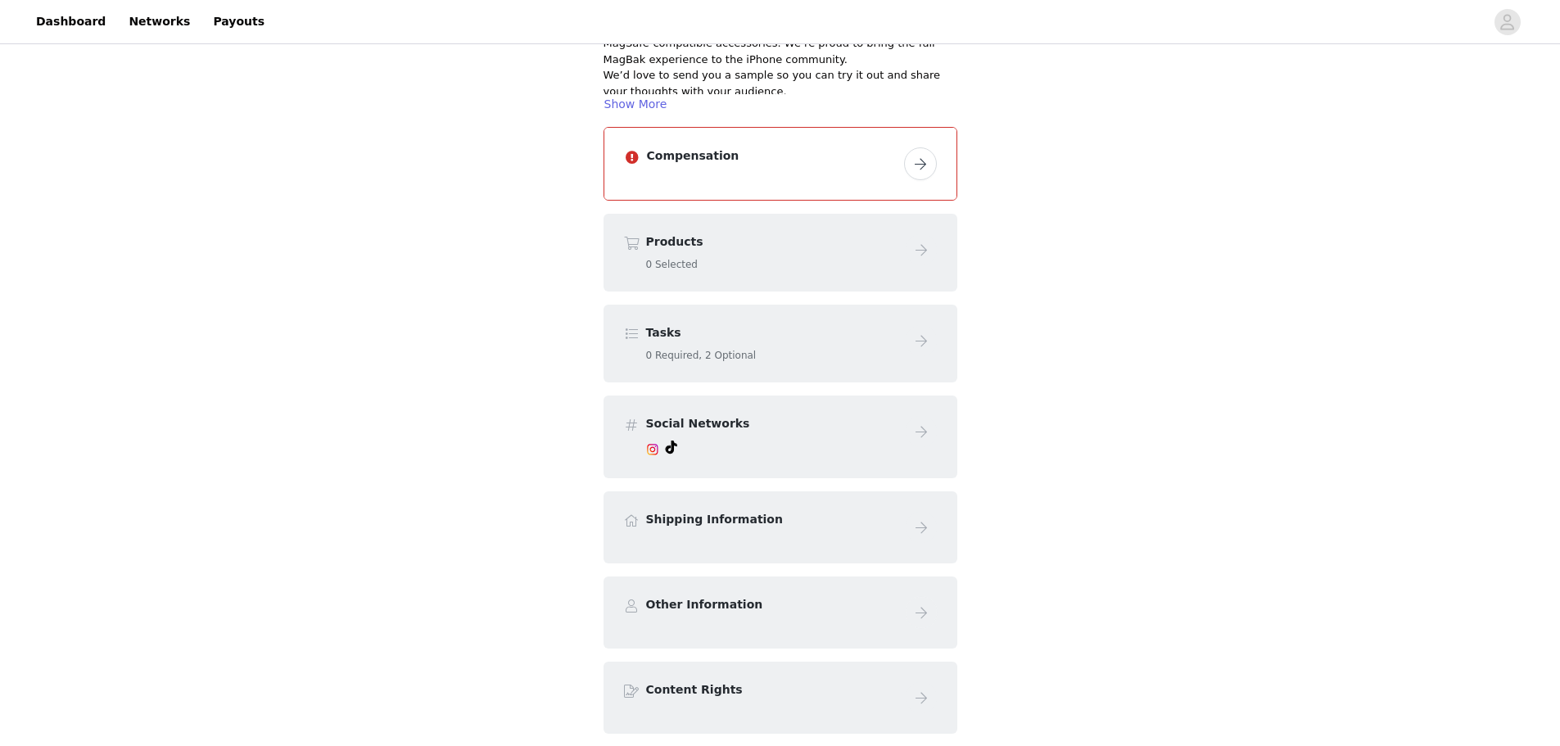
click at [812, 251] on div "Products 0 Selected" at bounding box center [772, 252] width 252 height 38
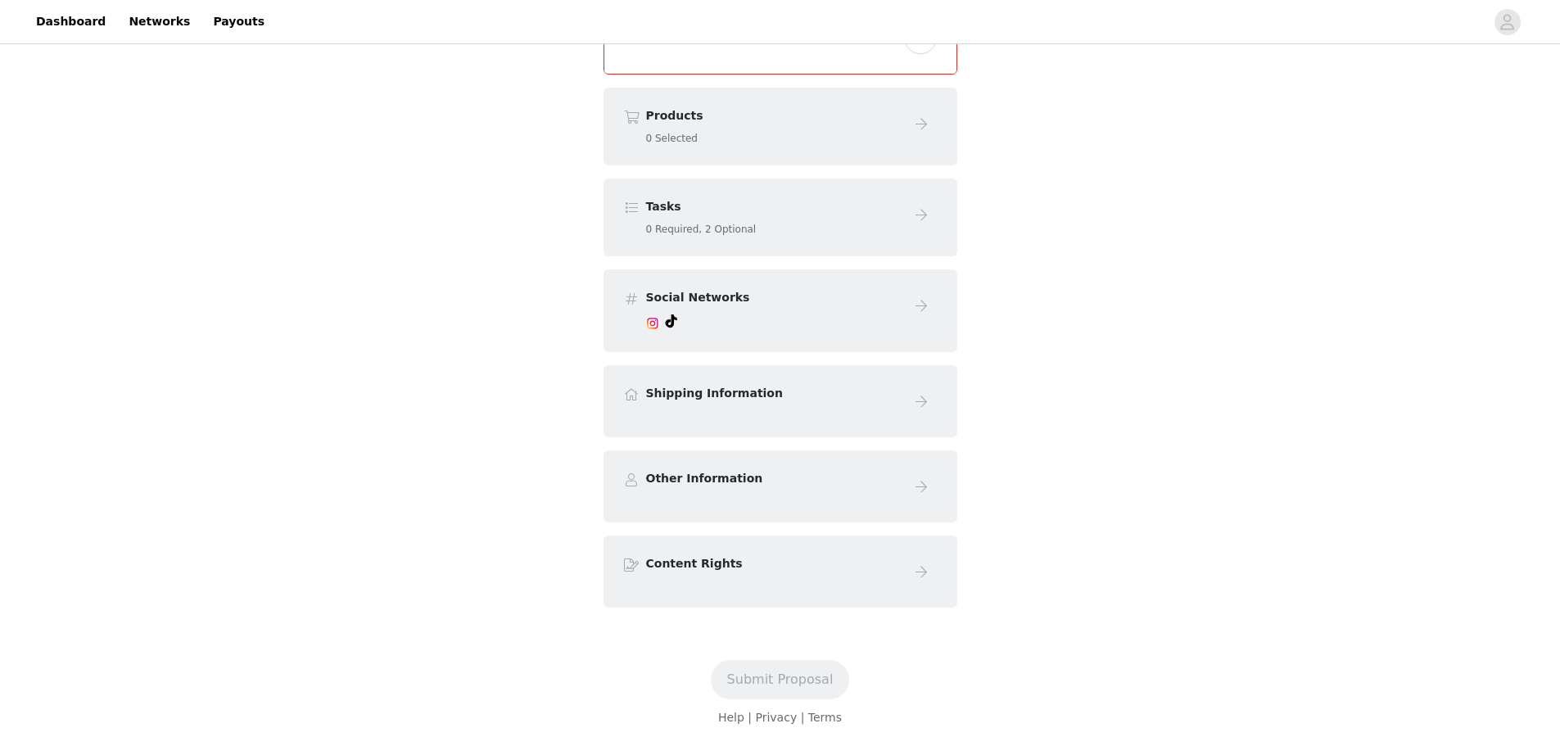
click at [884, 465] on div "Other Information" at bounding box center [781, 486] width 354 height 72
click at [855, 599] on div "Content Rights" at bounding box center [781, 572] width 354 height 72
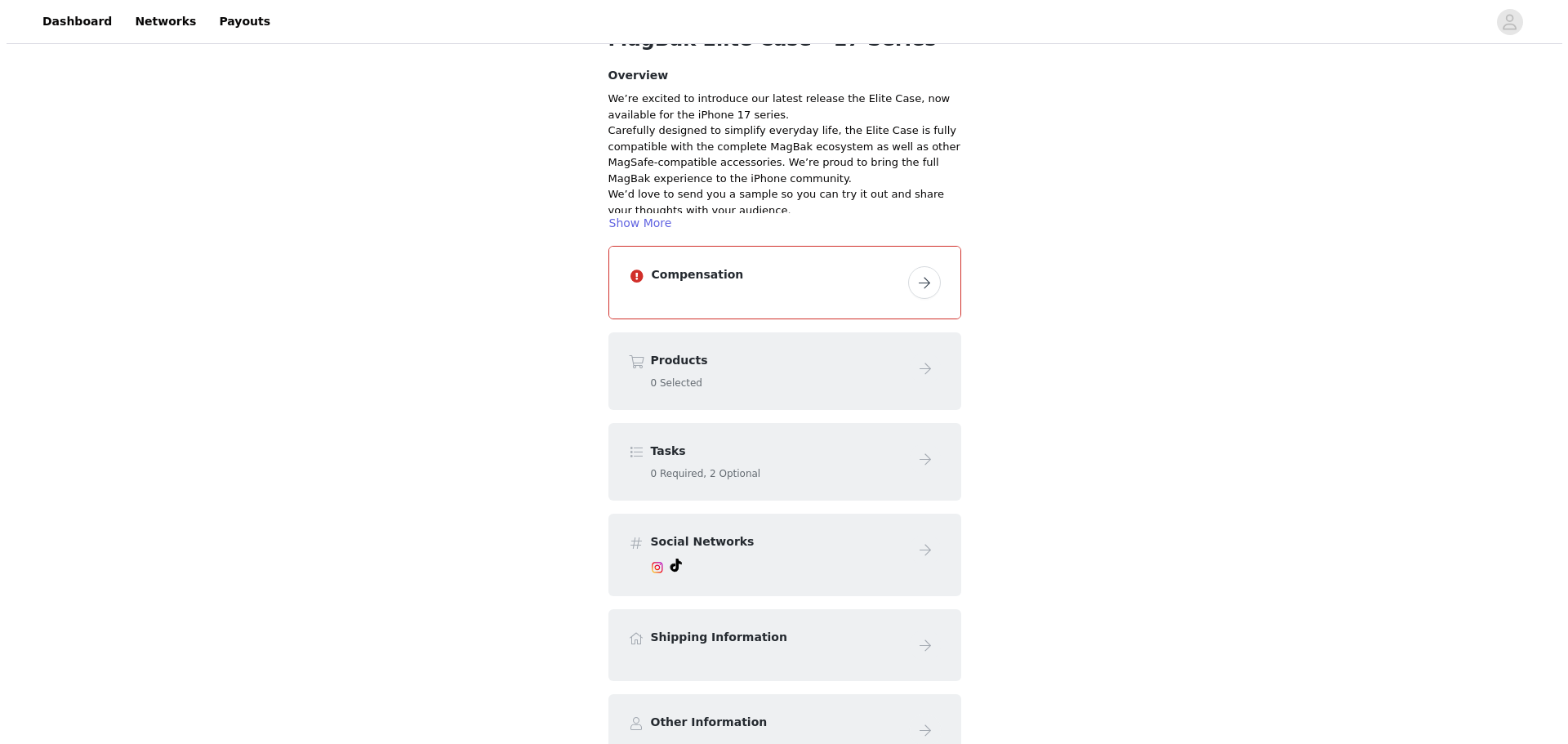
scroll to position [0, 0]
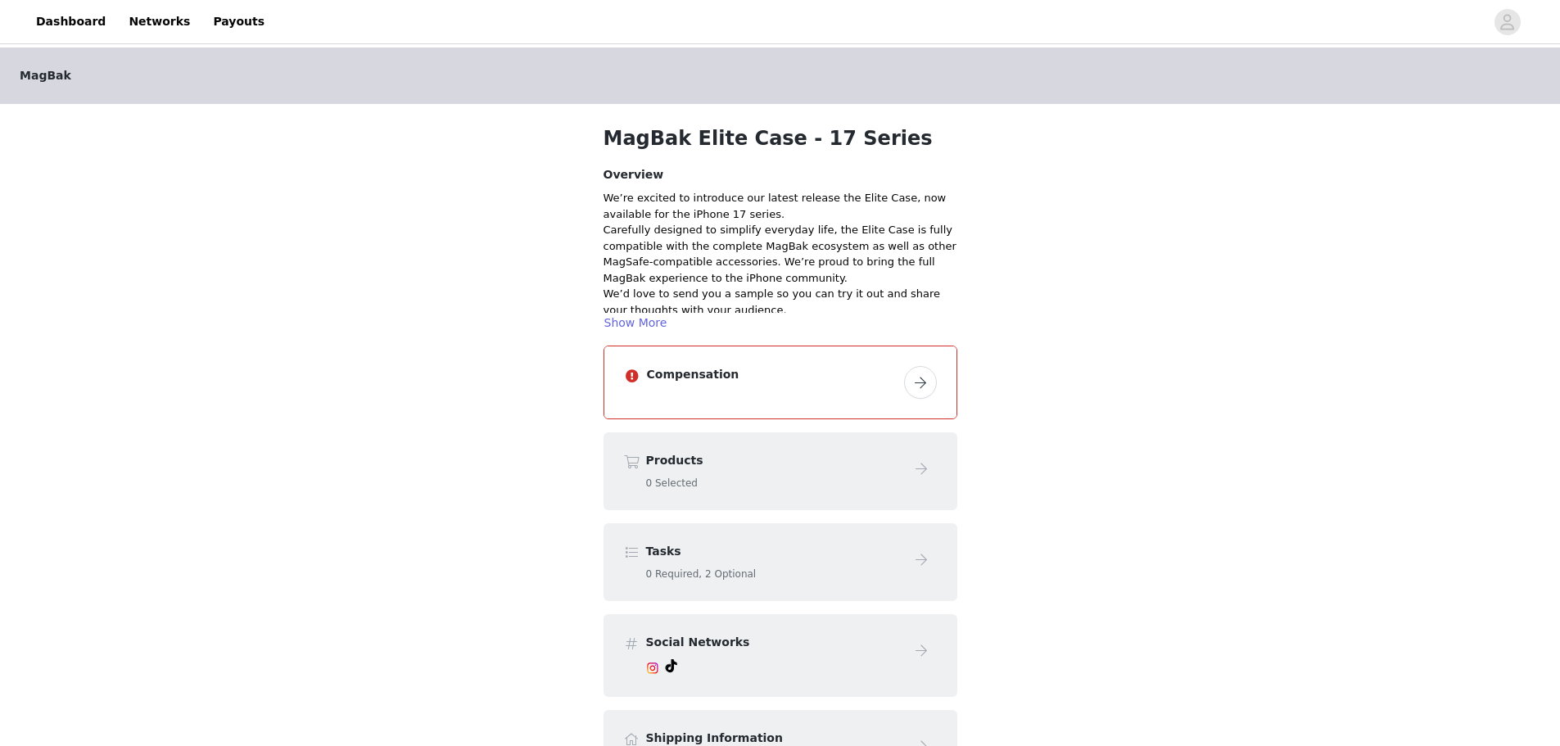
click at [913, 377] on button "button" at bounding box center [920, 382] width 33 height 33
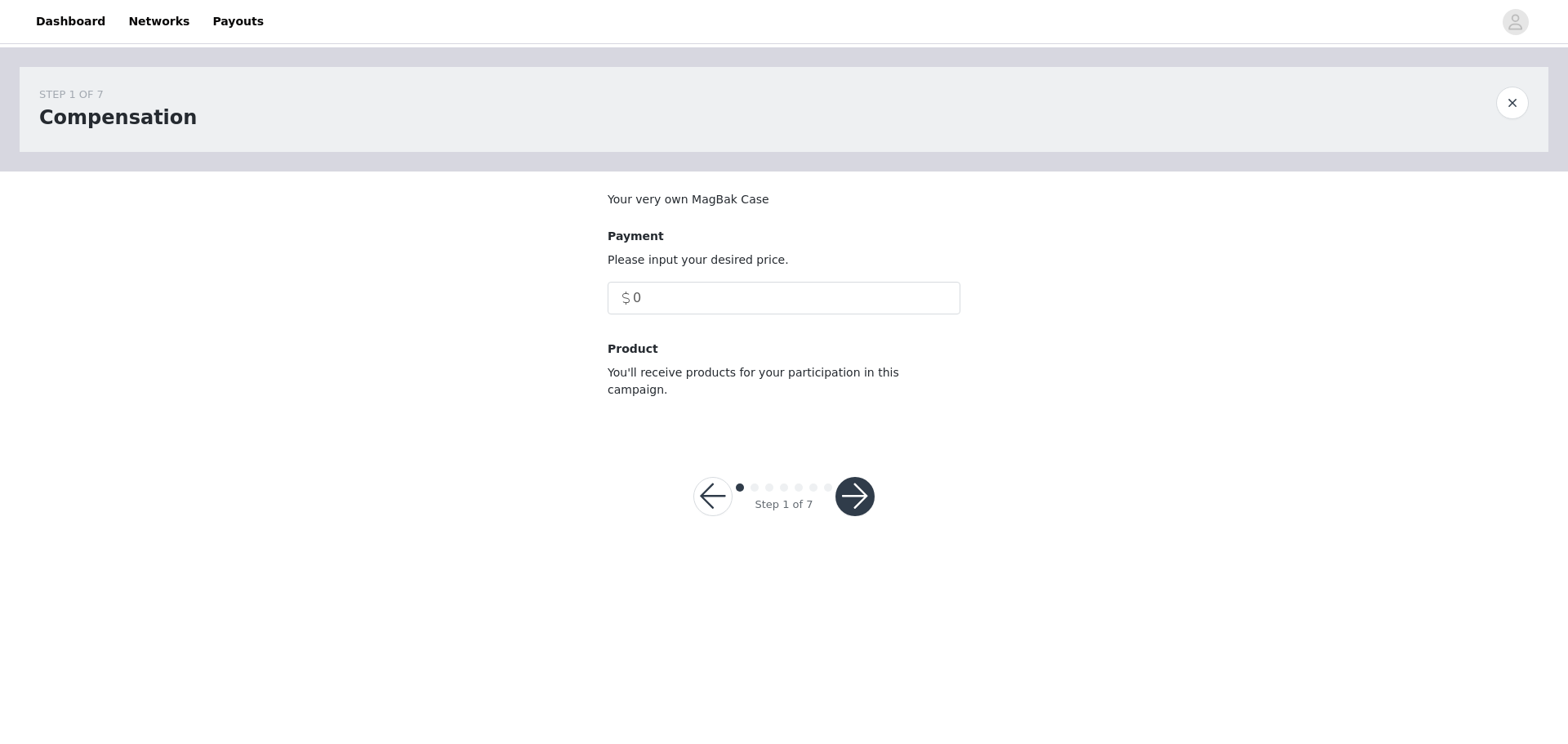
click at [867, 372] on p "You'll receive products for your participation in this campaign." at bounding box center [784, 381] width 353 height 34
click at [679, 294] on input "0" at bounding box center [784, 298] width 353 height 33
drag, startPoint x: 679, startPoint y: 294, endPoint x: 554, endPoint y: 293, distance: 125.0
click at [554, 293] on div "STEP 1 OF 7 Compensation Your very own MagBak Case Payment Please input your de…" at bounding box center [784, 241] width 1568 height 390
paste input "234.74"
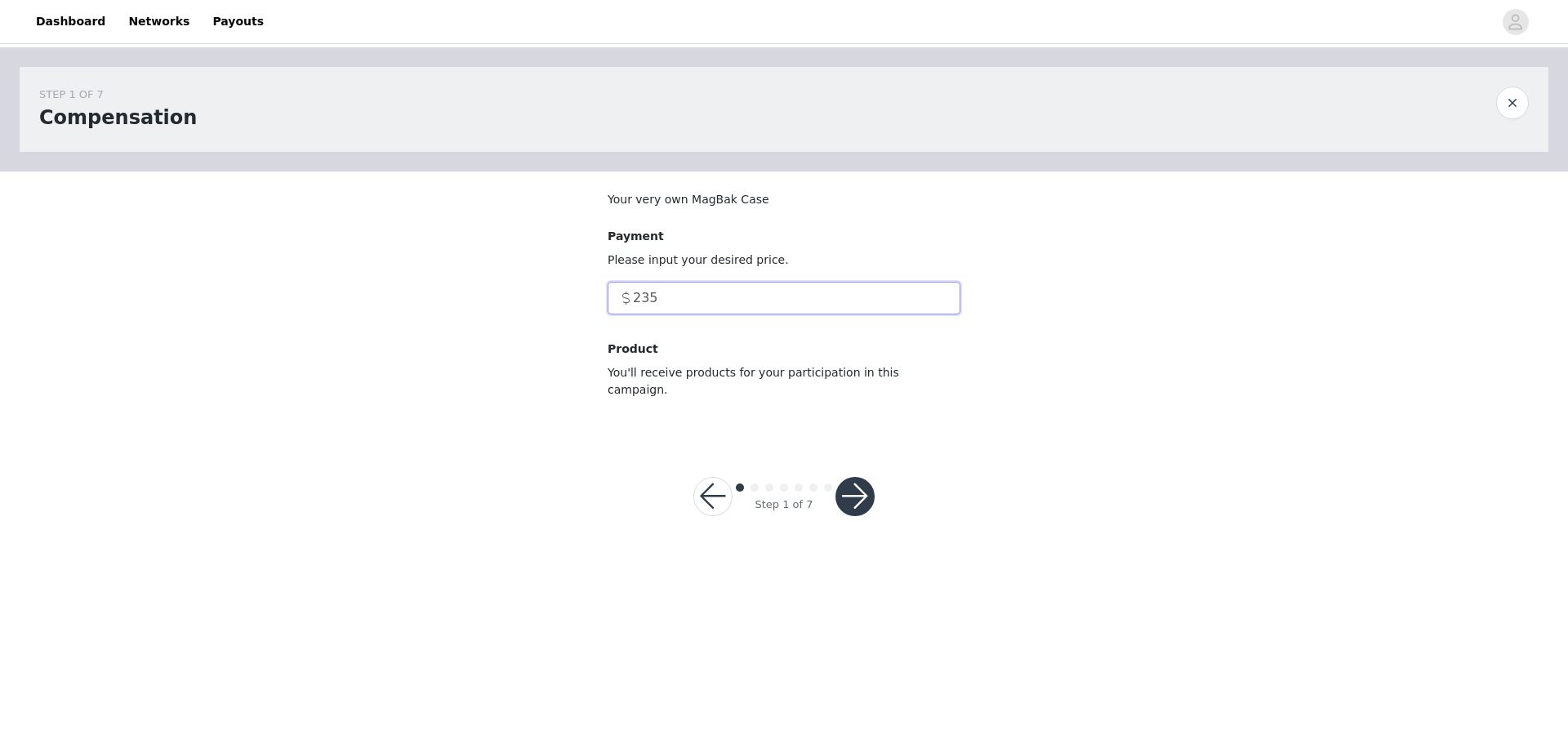
type input "235"
click at [852, 490] on button "button" at bounding box center [855, 496] width 39 height 39
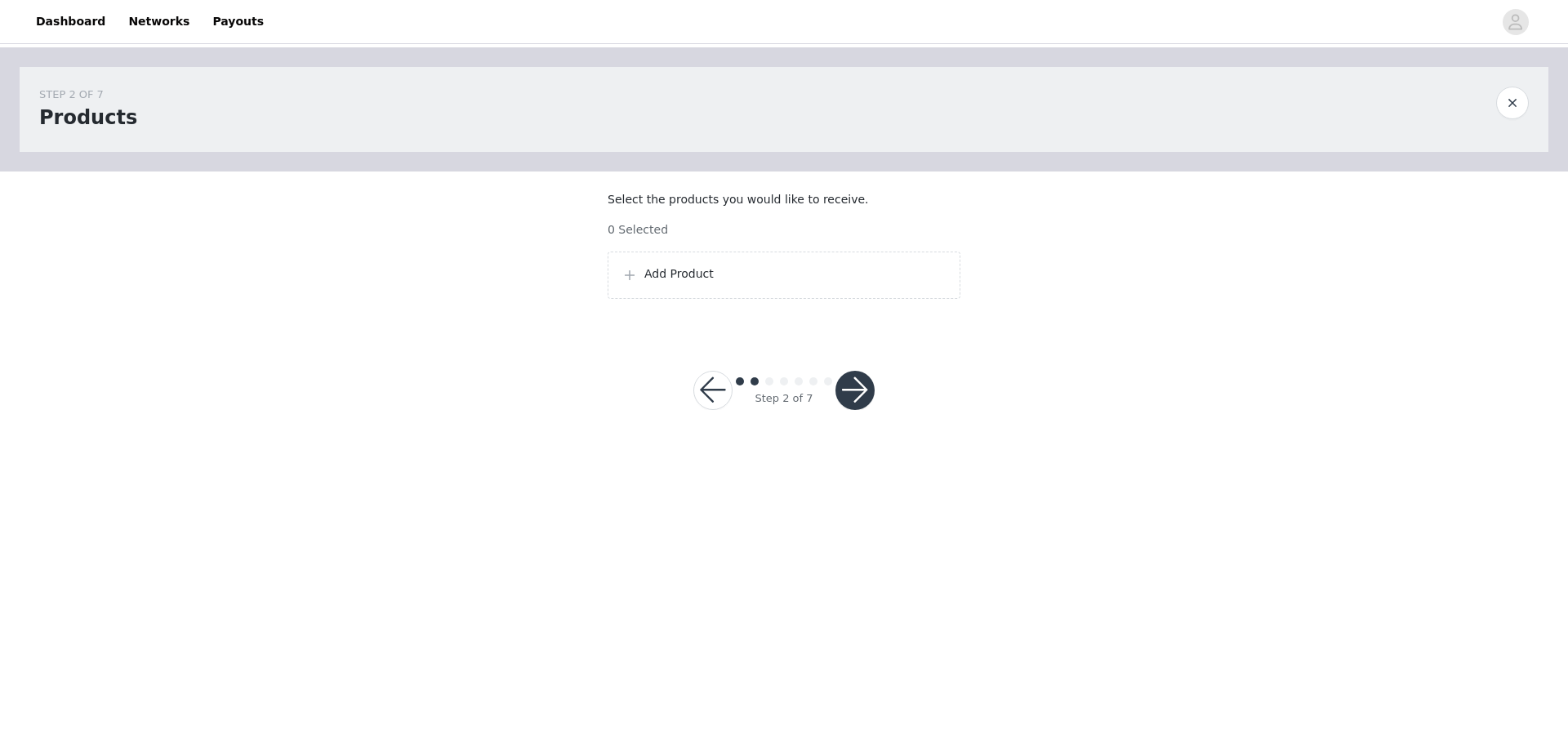
click at [718, 410] on button "button" at bounding box center [712, 390] width 39 height 39
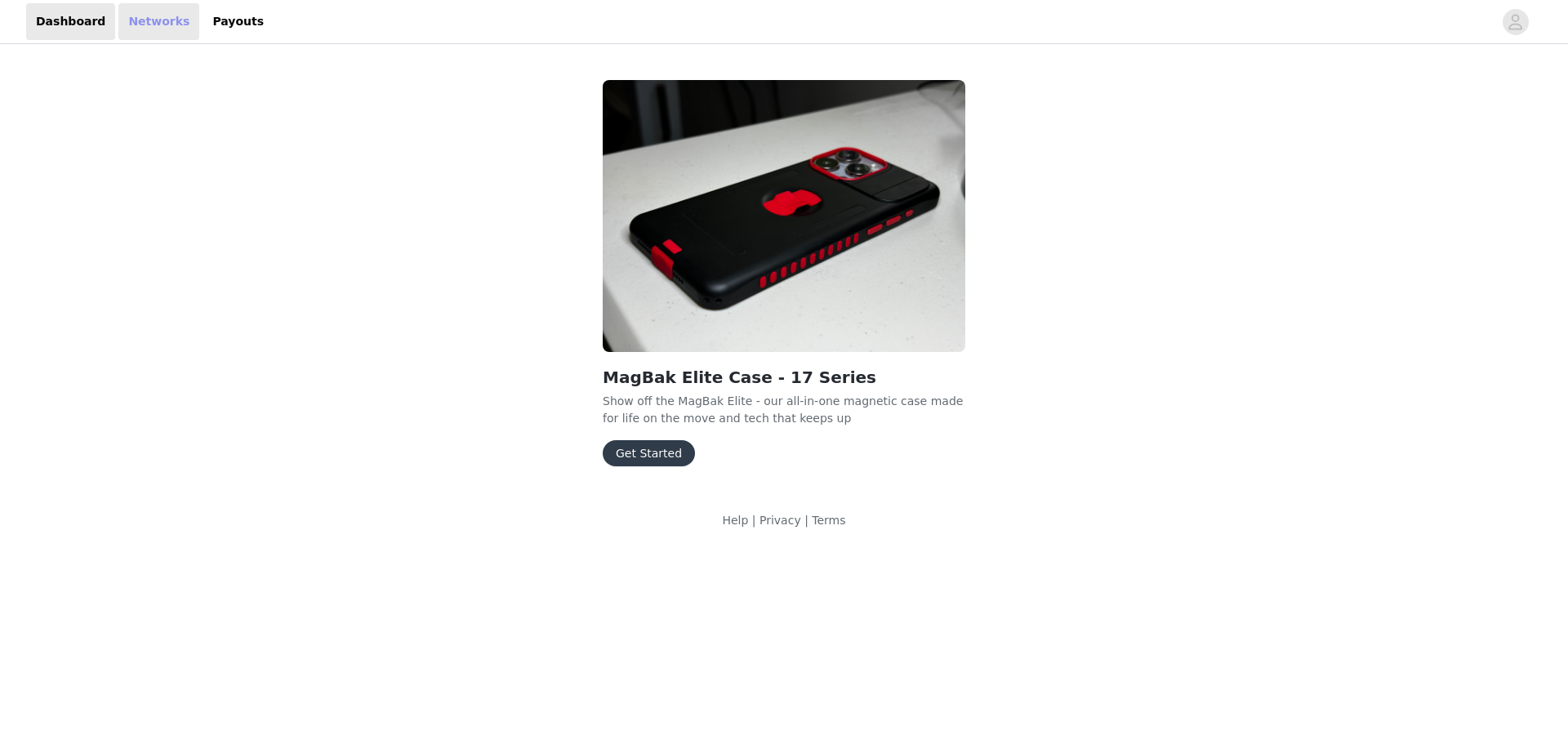
click at [144, 31] on link "Networks" at bounding box center [159, 21] width 81 height 37
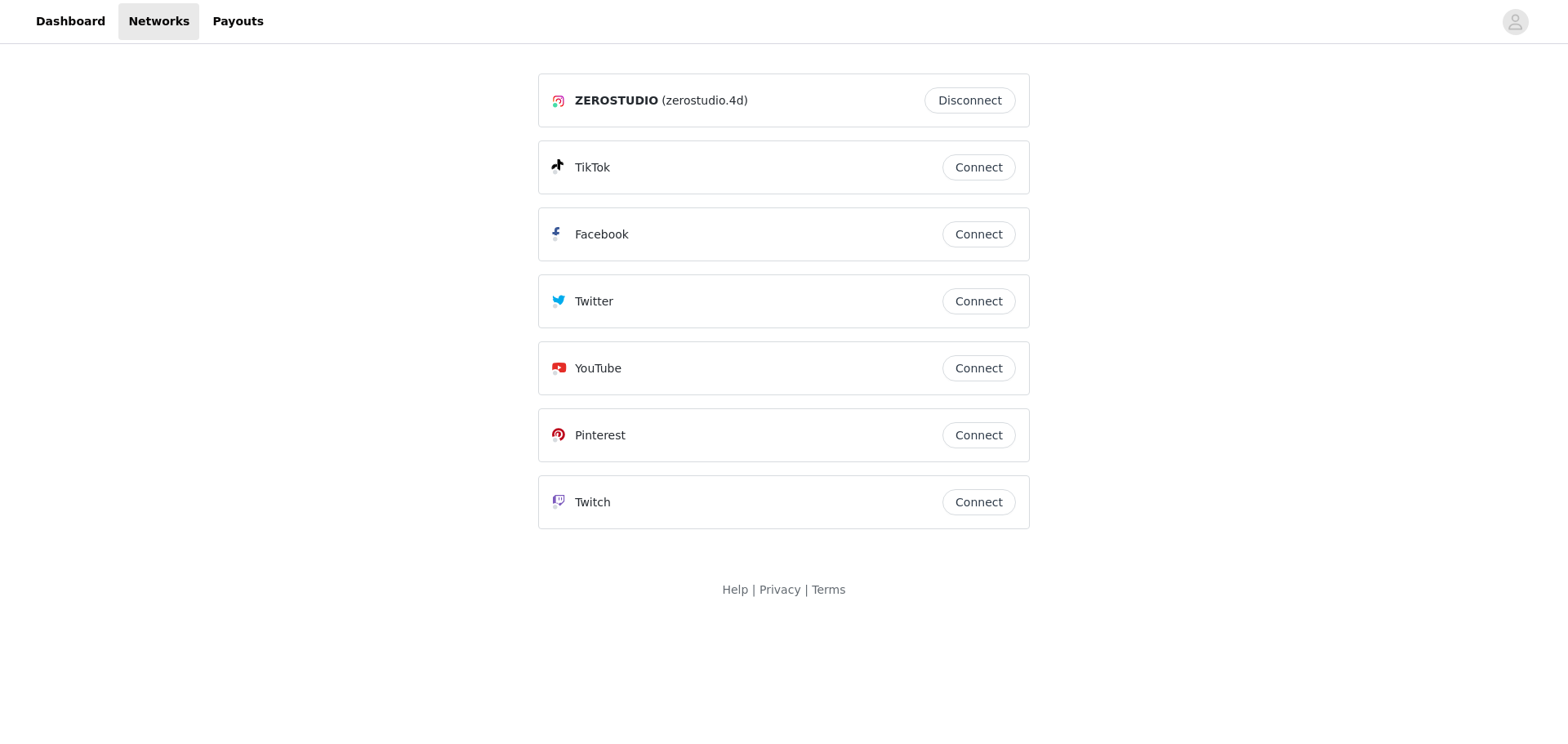
click at [661, 97] on span "(zerostudio.4d)" at bounding box center [704, 101] width 87 height 17
drag, startPoint x: 652, startPoint y: 97, endPoint x: 679, endPoint y: 121, distance: 36.1
click at [690, 119] on div "ZEROSTUDIO (zerostudio.4d) Disconnect" at bounding box center [784, 101] width 492 height 54
click at [592, 168] on p "TikTok" at bounding box center [592, 168] width 35 height 17
click at [74, 37] on link "Dashboard" at bounding box center [70, 21] width 89 height 37
